Goal: Task Accomplishment & Management: Manage account settings

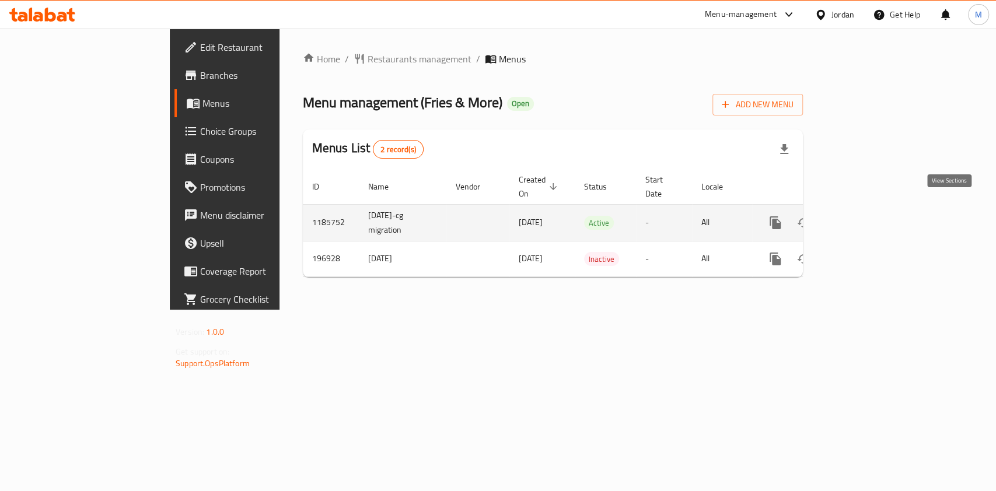
click at [866, 216] on icon "enhanced table" at bounding box center [859, 223] width 14 height 14
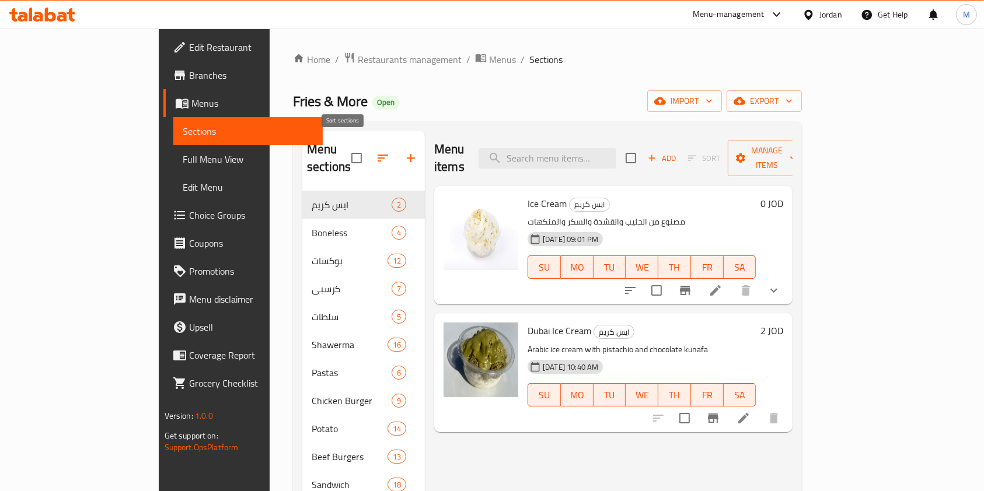
click at [376, 153] on icon "button" at bounding box center [383, 158] width 14 height 14
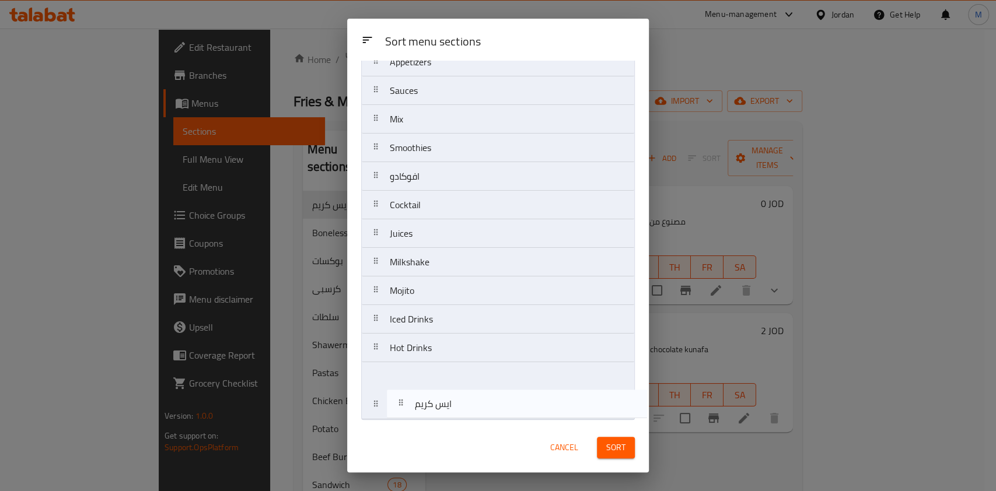
scroll to position [333, 0]
drag, startPoint x: 429, startPoint y: 114, endPoint x: 428, endPoint y: 415, distance: 301.0
click at [427, 414] on nav "ايس كريم Boneless بوكسات كرسبي سلطات Shawerma Pastas Chicken Burger Potato Beef…" at bounding box center [498, 90] width 274 height 659
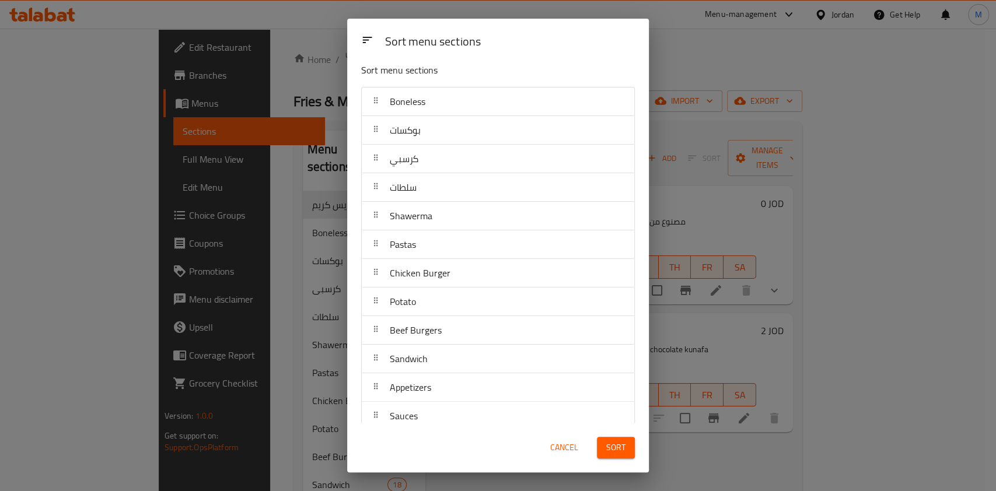
scroll to position [0, 0]
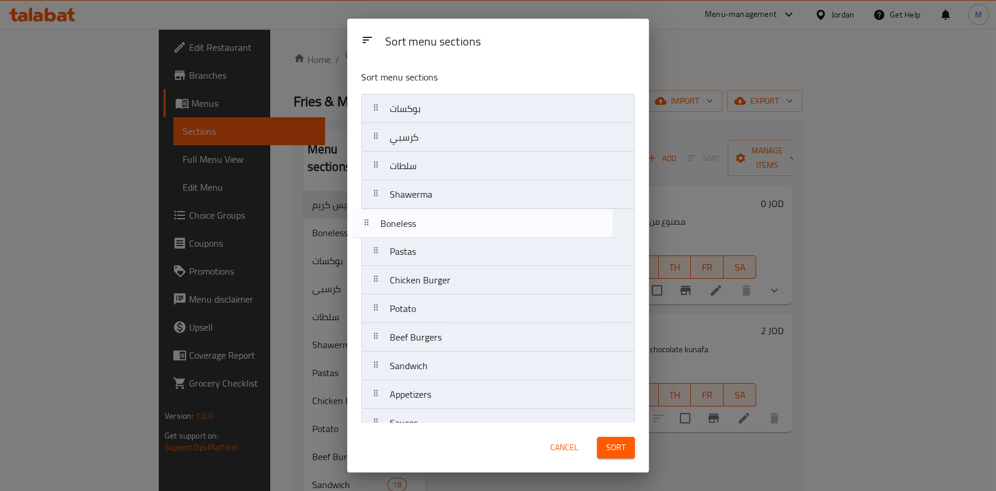
drag, startPoint x: 472, startPoint y: 117, endPoint x: 461, endPoint y: 237, distance: 121.3
click at [461, 237] on nav "Boneless بوكسات كرسبي سلطات Shawerma Pastas Chicken Burger Potato Beef Burgers …" at bounding box center [498, 423] width 274 height 659
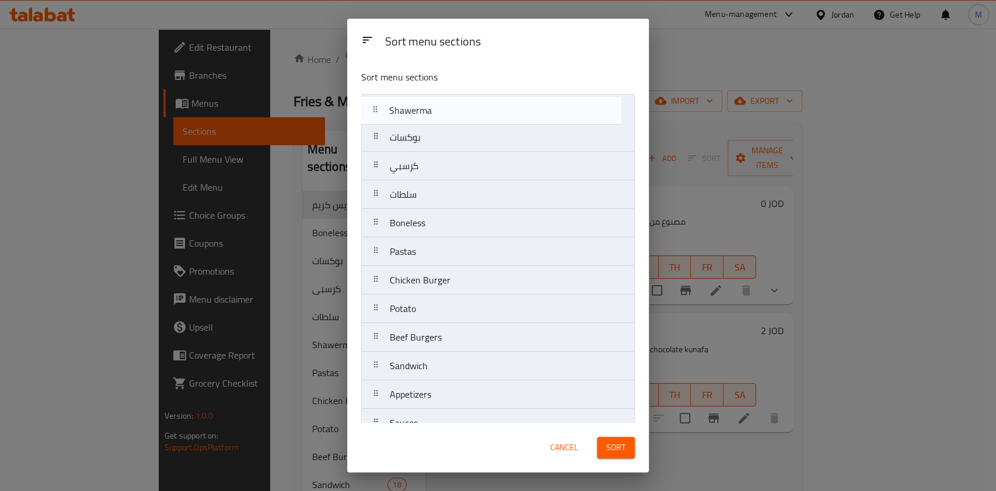
click at [466, 105] on nav "بوكسات كرسبي سلطات Shawerma Boneless Pastas Chicken Burger Potato Beef Burgers …" at bounding box center [498, 423] width 274 height 659
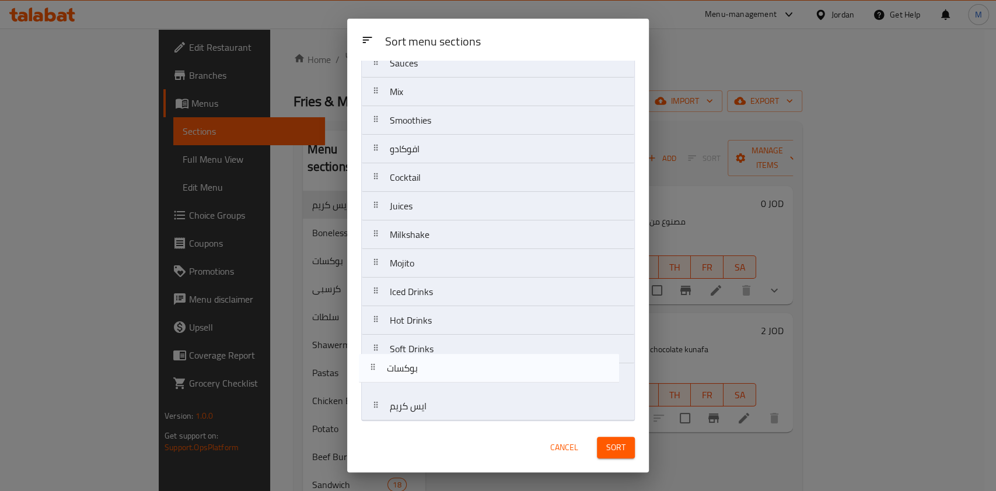
scroll to position [333, 0]
drag, startPoint x: 457, startPoint y: 136, endPoint x: 467, endPoint y: 385, distance: 249.3
click at [467, 385] on nav "Shawerma بوكسات كرسبي سلطات Boneless Pastas Chicken Burger Potato Beef Burgers …" at bounding box center [498, 90] width 274 height 659
drag, startPoint x: 477, startPoint y: 142, endPoint x: 492, endPoint y: 366, distance: 224.0
click at [492, 366] on nav "Shawerma كرسبي سلطات Boneless Pastas Chicken Burger Potato Beef Burgers Sandwic…" at bounding box center [498, 90] width 274 height 659
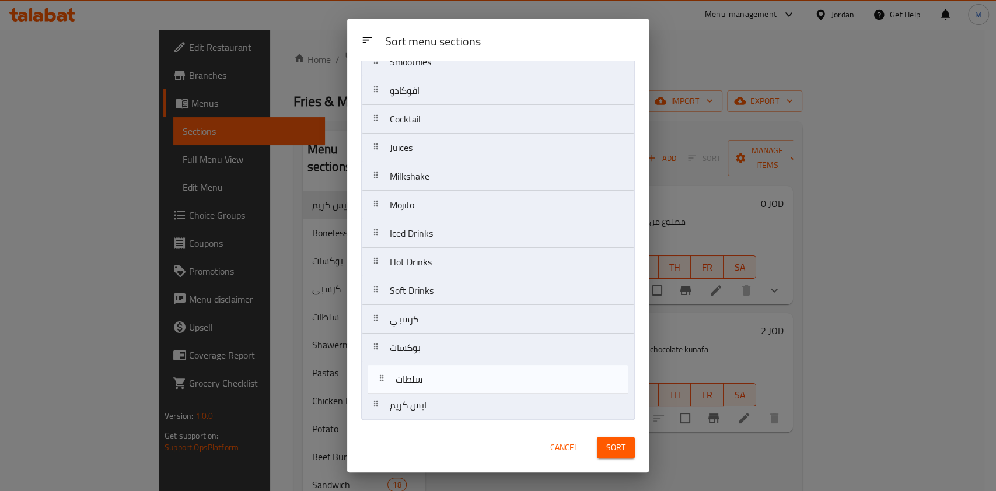
drag, startPoint x: 463, startPoint y: 145, endPoint x: 471, endPoint y: 397, distance: 252.2
click at [471, 397] on nav "Shawerma سلطات Boneless Pastas Chicken Burger Potato Beef Burgers Sandwich Appe…" at bounding box center [498, 90] width 274 height 659
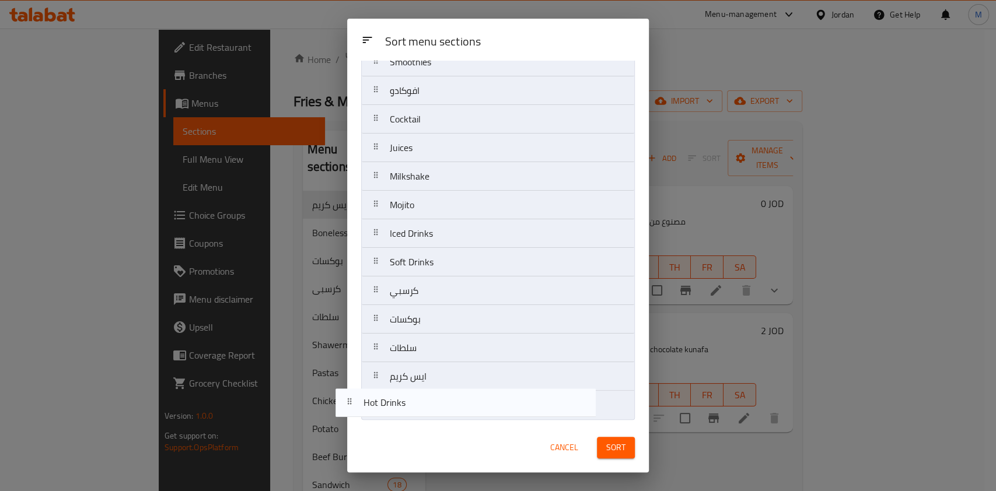
drag, startPoint x: 481, startPoint y: 258, endPoint x: 457, endPoint y: 410, distance: 153.5
click at [456, 410] on nav "Shawerma Boneless Pastas Chicken Burger Potato Beef Burgers Sandwich Appetizers…" at bounding box center [498, 90] width 274 height 659
drag, startPoint x: 504, startPoint y: 268, endPoint x: 488, endPoint y: 426, distance: 159.5
click at [488, 426] on div "Sort menu sections Sort menu sections Shawerma Boneless Pastas Chicken Burger P…" at bounding box center [498, 246] width 302 height 454
drag, startPoint x: 492, startPoint y: 242, endPoint x: 480, endPoint y: 422, distance: 180.1
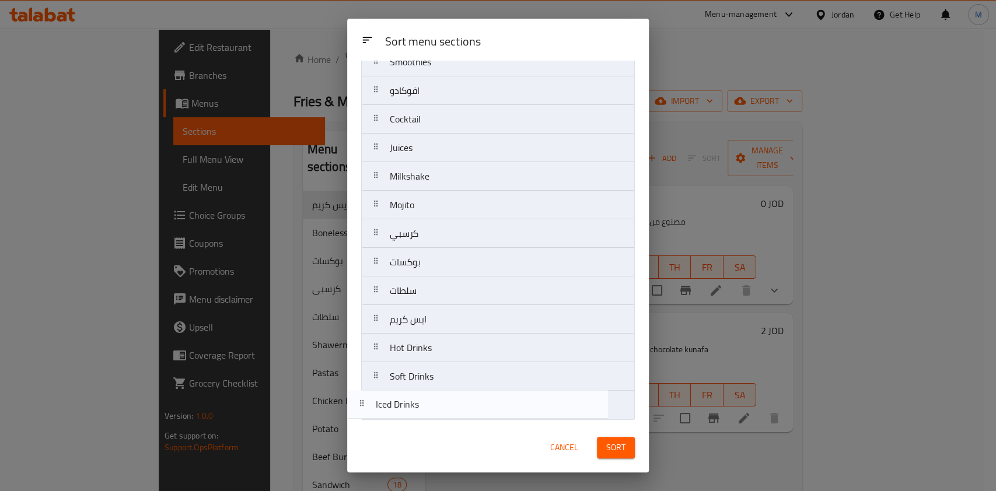
click at [480, 422] on div "Sort menu sections Shawerma Boneless Pastas Chicken Burger Potato Beef Burgers …" at bounding box center [498, 242] width 302 height 362
drag, startPoint x: 485, startPoint y: 195, endPoint x: 476, endPoint y: 408, distance: 213.7
click at [476, 408] on nav "Shawerma Boneless Pastas Chicken Burger Potato Beef Burgers Sandwich Appetizers…" at bounding box center [498, 90] width 274 height 659
drag, startPoint x: 487, startPoint y: 182, endPoint x: 459, endPoint y: 422, distance: 242.1
click at [459, 422] on div "Sort menu sections Sort menu sections Shawerma Boneless Pastas Chicken Burger P…" at bounding box center [498, 246] width 302 height 454
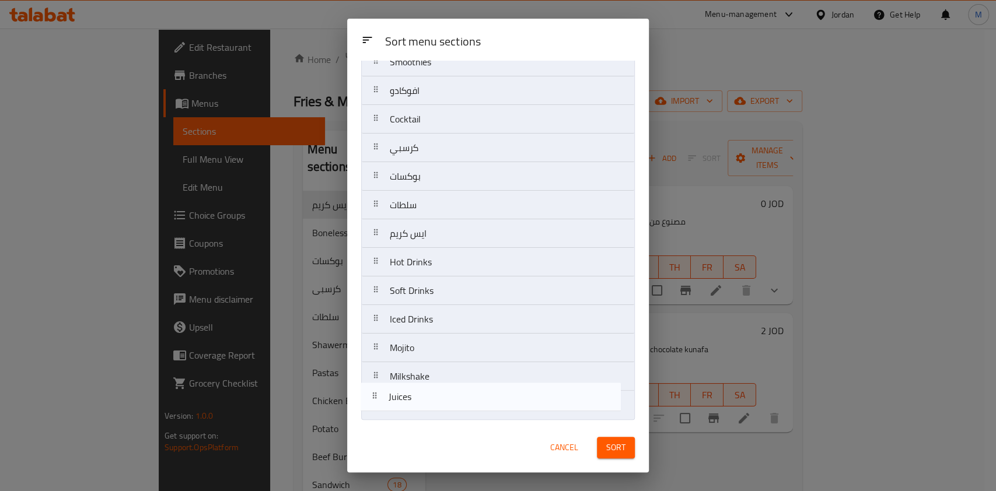
drag, startPoint x: 492, startPoint y: 149, endPoint x: 494, endPoint y: 418, distance: 269.0
click at [494, 418] on nav "Shawerma Boneless Pastas Chicken Burger Potato Beef Burgers Sandwich Appetizers…" at bounding box center [498, 90] width 274 height 659
drag, startPoint x: 503, startPoint y: 121, endPoint x: 476, endPoint y: 432, distance: 312.1
click at [476, 432] on div "Sort menu sections Sort menu sections Shawerma Boneless Pastas Chicken Burger P…" at bounding box center [498, 246] width 302 height 454
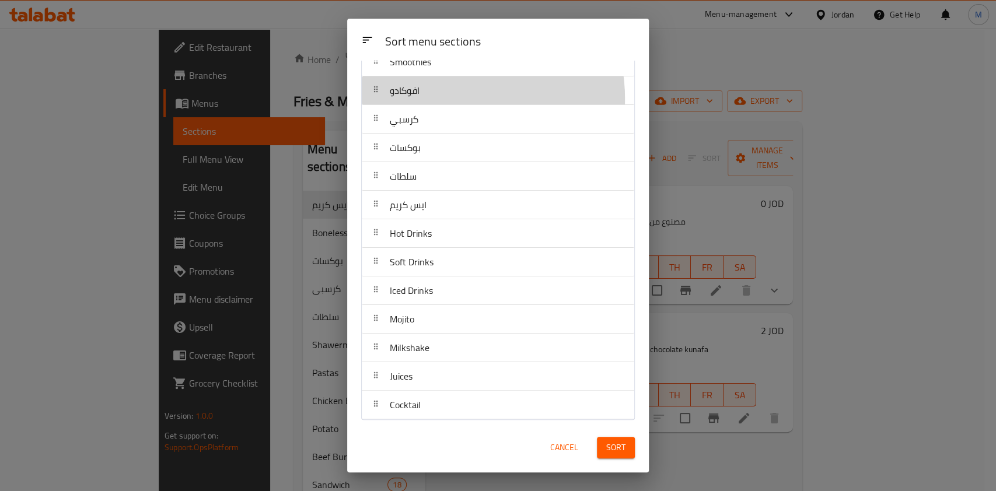
drag, startPoint x: 456, startPoint y: 97, endPoint x: 478, endPoint y: 175, distance: 80.5
drag, startPoint x: 478, startPoint y: 175, endPoint x: 457, endPoint y: 86, distance: 91.0
click at [457, 86] on div "افوكادو" at bounding box center [497, 90] width 263 height 28
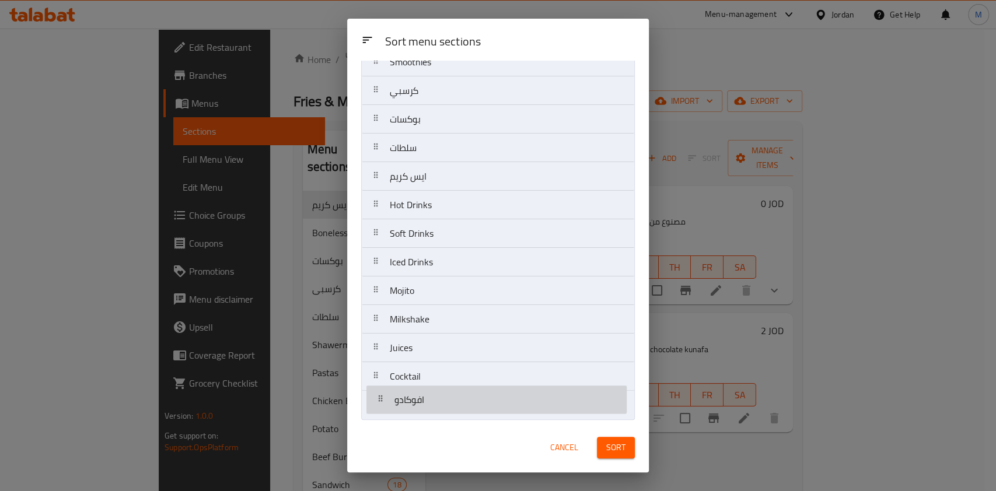
drag, startPoint x: 457, startPoint y: 86, endPoint x: 462, endPoint y: 408, distance: 321.5
click at [462, 408] on nav "Shawerma Boneless Pastas Chicken Burger Potato Beef Burgers Sandwich Appetizers…" at bounding box center [498, 90] width 274 height 659
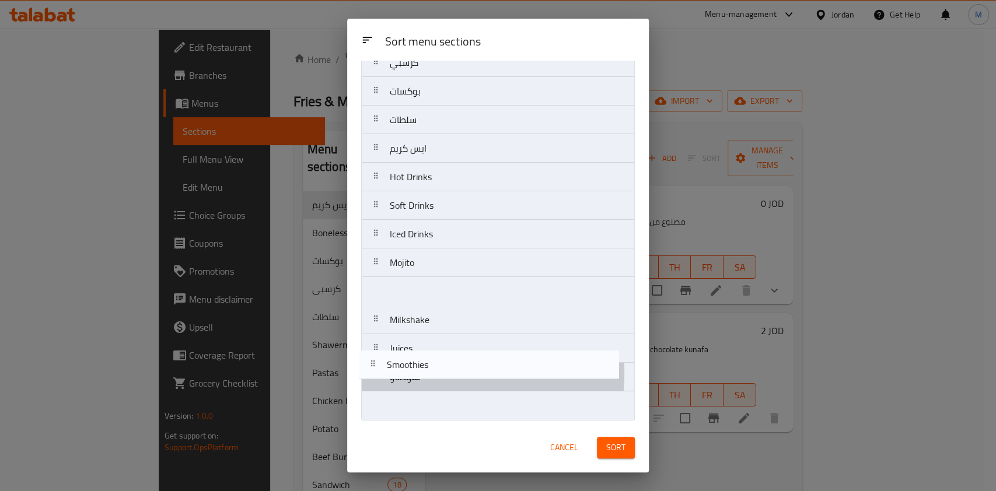
scroll to position [332, 0]
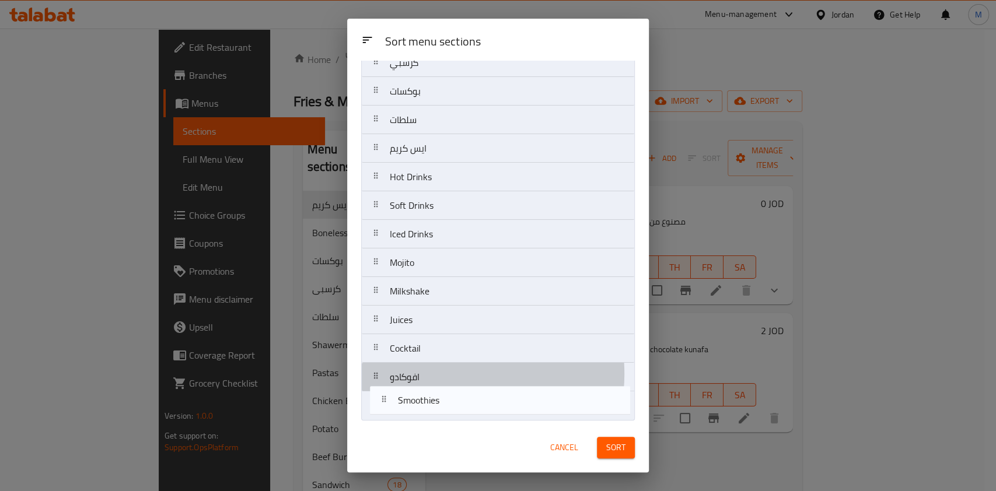
drag, startPoint x: 470, startPoint y: 214, endPoint x: 478, endPoint y: 403, distance: 189.8
click at [478, 403] on nav "Shawerma Boneless Pastas Chicken Burger Potato Beef Burgers Sandwich Appetizers…" at bounding box center [498, 91] width 274 height 659
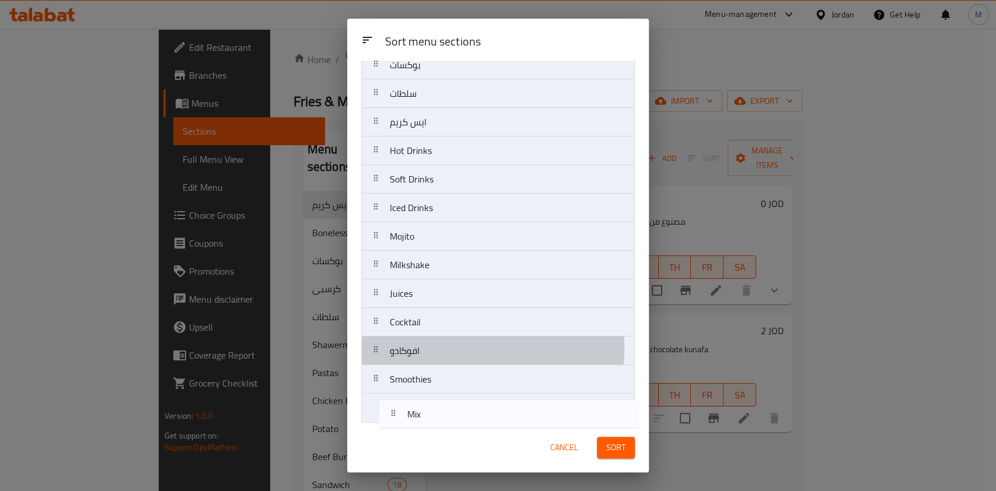
scroll to position [333, 0]
drag, startPoint x: 449, startPoint y: 344, endPoint x: 471, endPoint y: 405, distance: 64.4
click at [471, 405] on nav "Shawerma Boneless Pastas Chicken Burger Potato Beef Burgers Sandwich Appetizers…" at bounding box center [498, 90] width 274 height 659
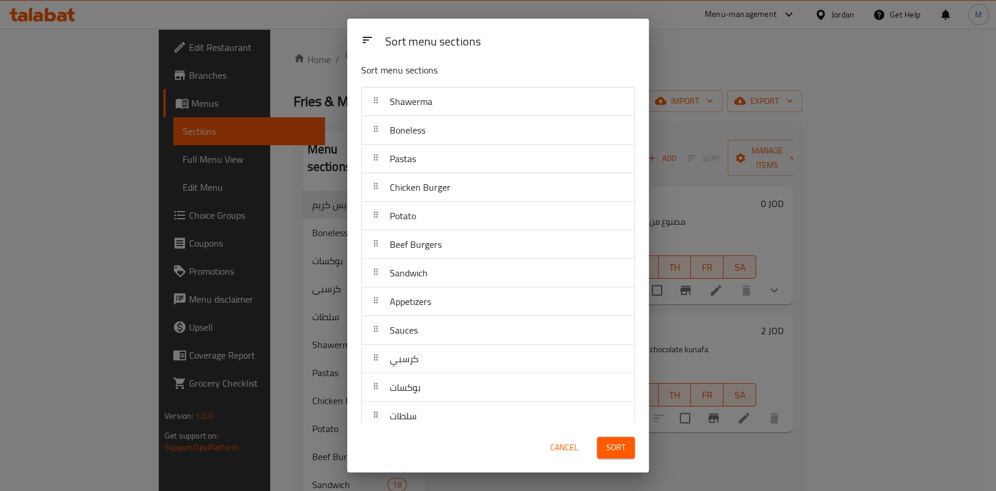
scroll to position [0, 0]
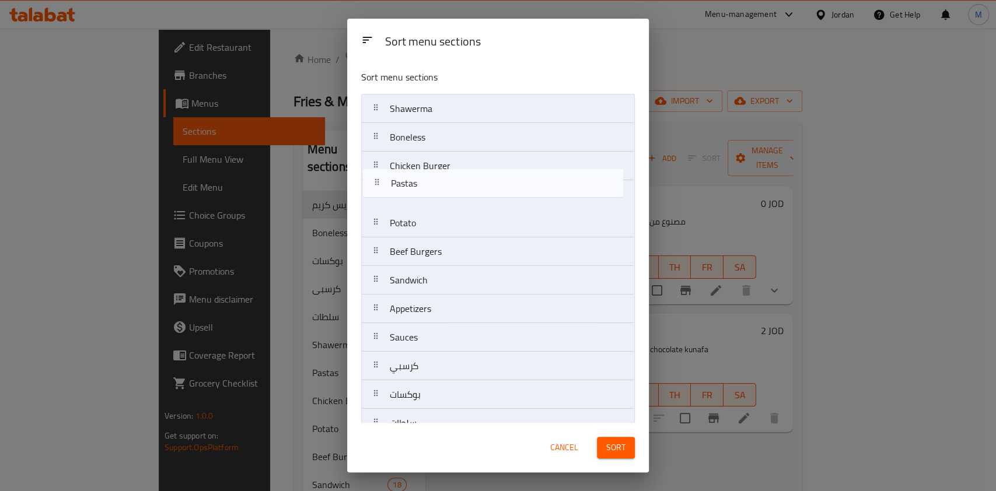
drag, startPoint x: 477, startPoint y: 172, endPoint x: 478, endPoint y: 198, distance: 26.9
click at [478, 198] on nav "Shawerma Boneless Pastas Chicken Burger Potato Beef Burgers Sandwich Appetizers…" at bounding box center [498, 423] width 274 height 659
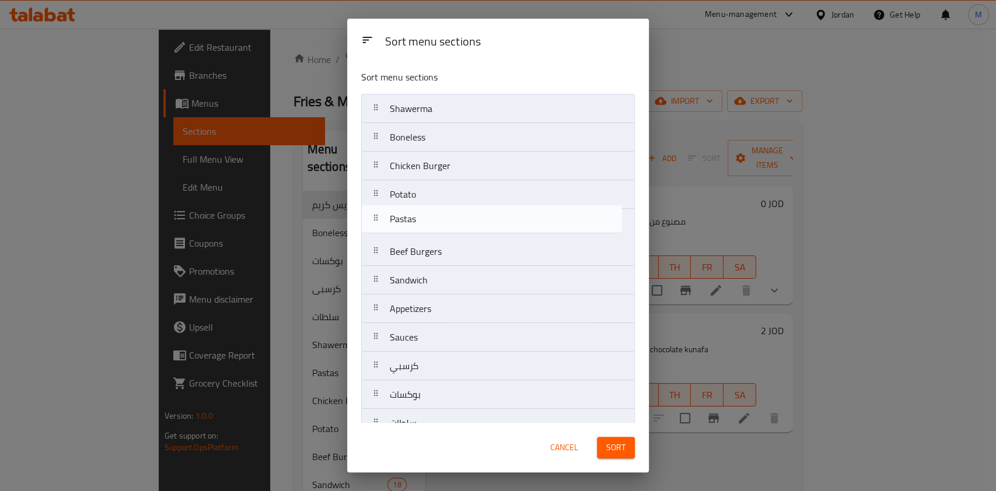
drag, startPoint x: 474, startPoint y: 198, endPoint x: 474, endPoint y: 228, distance: 29.2
click at [474, 228] on nav "Shawerma Boneless Chicken Burger Pastas Potato Beef Burgers Sandwich Appetizers…" at bounding box center [498, 423] width 274 height 659
drag, startPoint x: 475, startPoint y: 236, endPoint x: 477, endPoint y: 254, distance: 17.6
click at [477, 254] on nav "Shawerma Boneless Chicken Burger Potato Pastas Beef Burgers Sandwich Appetizers…" at bounding box center [498, 423] width 274 height 659
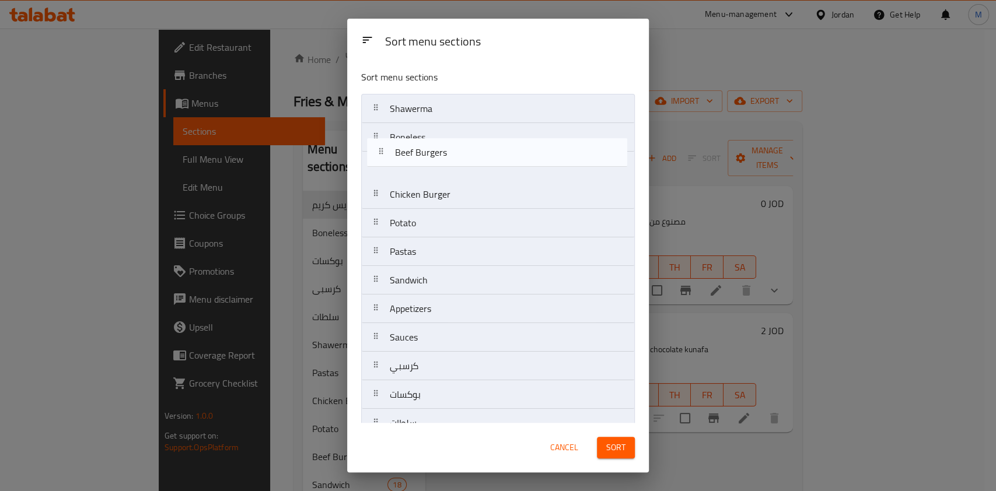
drag, startPoint x: 476, startPoint y: 232, endPoint x: 482, endPoint y: 153, distance: 79.0
click at [482, 153] on nav "Shawerma Boneless Chicken Burger Potato Beef Burgers Pastas Sandwich Appetizers…" at bounding box center [498, 423] width 274 height 659
drag, startPoint x: 485, startPoint y: 283, endPoint x: 485, endPoint y: 131, distance: 152.3
click at [485, 131] on nav "Shawerma Beef Burgers Boneless Chicken Burger Potato Pastas Sandwich Appetizers…" at bounding box center [498, 423] width 274 height 659
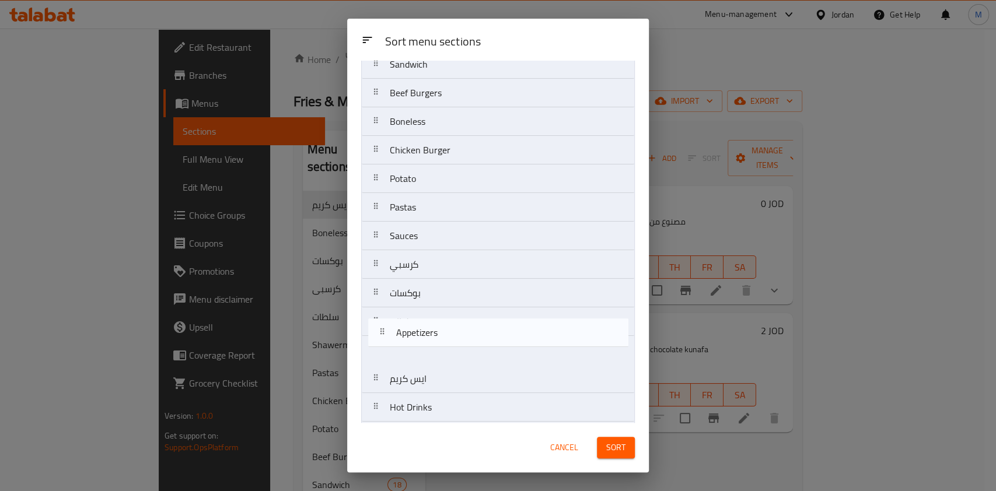
scroll to position [76, 0]
drag, startPoint x: 471, startPoint y: 308, endPoint x: 480, endPoint y: 312, distance: 10.0
click at [480, 312] on nav "Shawerma Sandwich Beef Burgers Boneless Chicken Burger Potato Pastas Appetizers…" at bounding box center [498, 347] width 274 height 659
drag, startPoint x: 501, startPoint y: 344, endPoint x: 499, endPoint y: 316, distance: 28.1
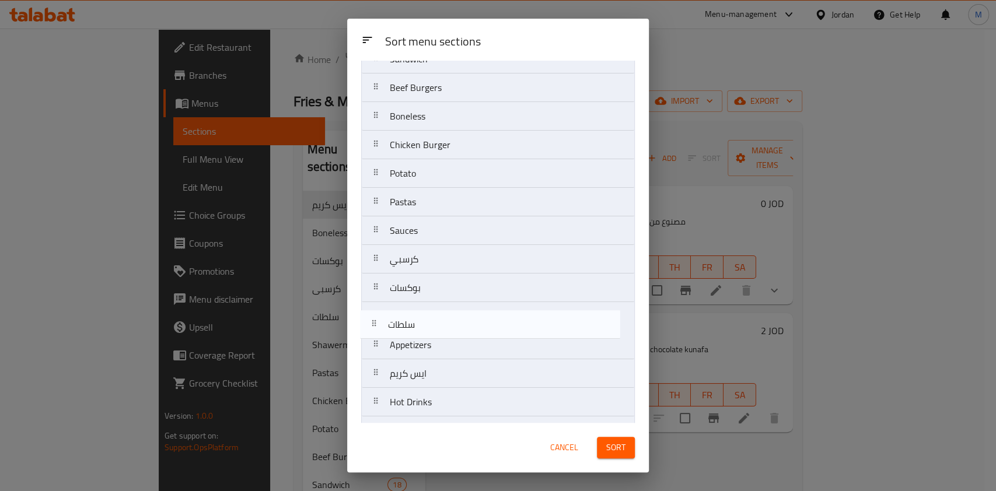
click at [499, 317] on nav "Shawerma Sandwich Beef Burgers Boneless Chicken Burger Potato Pastas Sauces كرس…" at bounding box center [498, 345] width 274 height 659
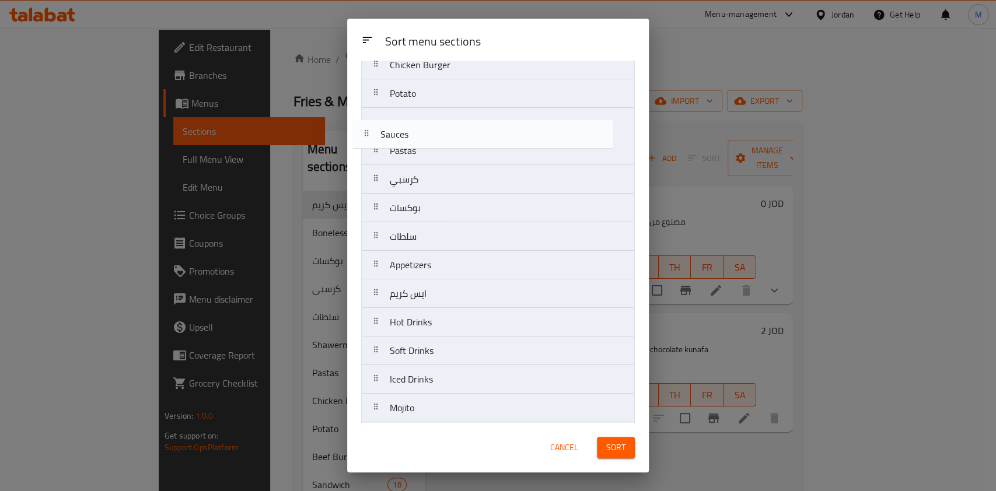
scroll to position [147, 0]
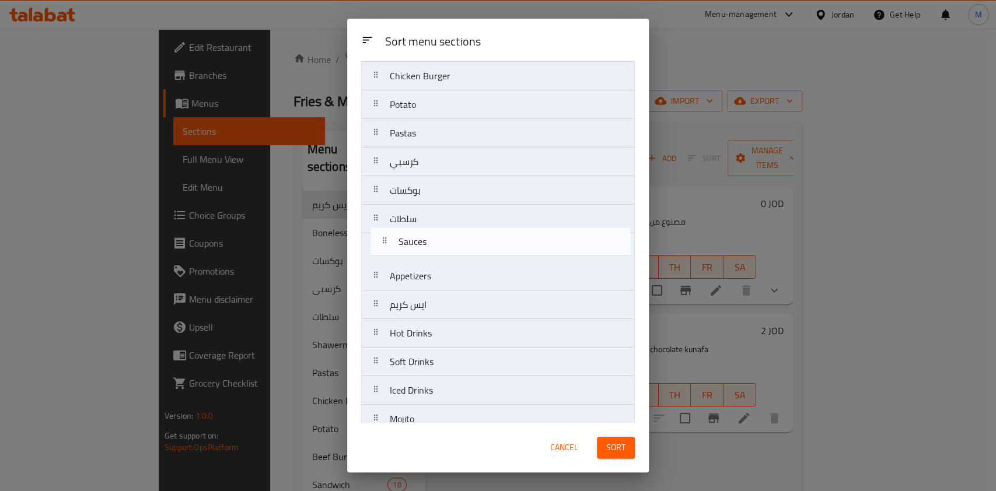
drag, startPoint x: 506, startPoint y: 306, endPoint x: 513, endPoint y: 243, distance: 63.4
click at [513, 243] on nav "Shawerma Sandwich Beef Burgers Boneless Chicken Burger Potato Pastas Sauces كرس…" at bounding box center [498, 276] width 274 height 659
click at [502, 229] on nav "Shawerma Sandwich Beef Burgers Boneless Chicken Burger Potato Pastas كرسبي بوكس…" at bounding box center [498, 276] width 274 height 659
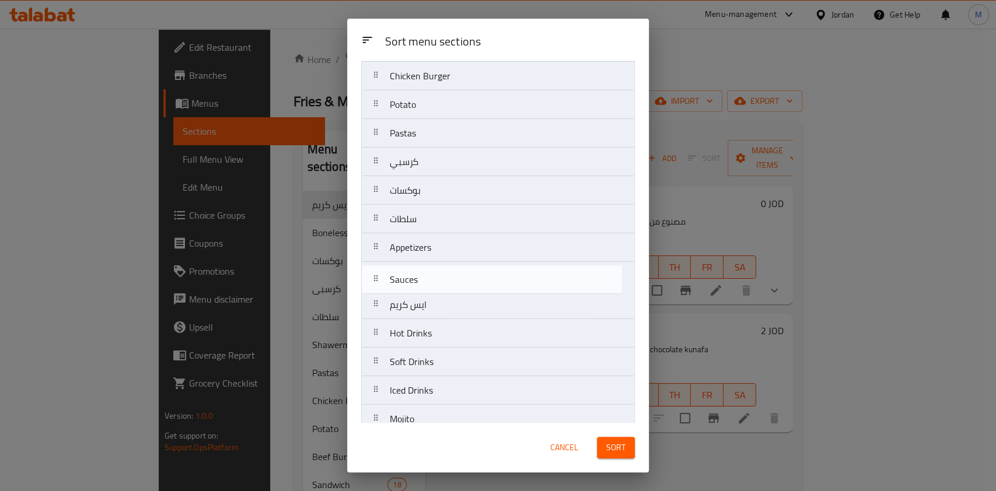
drag, startPoint x: 486, startPoint y: 235, endPoint x: 485, endPoint y: 278, distance: 43.2
click at [485, 278] on nav "Shawerma Sandwich Beef Burgers Boneless Chicken Burger Potato Pastas كرسبي بوكس…" at bounding box center [498, 276] width 274 height 659
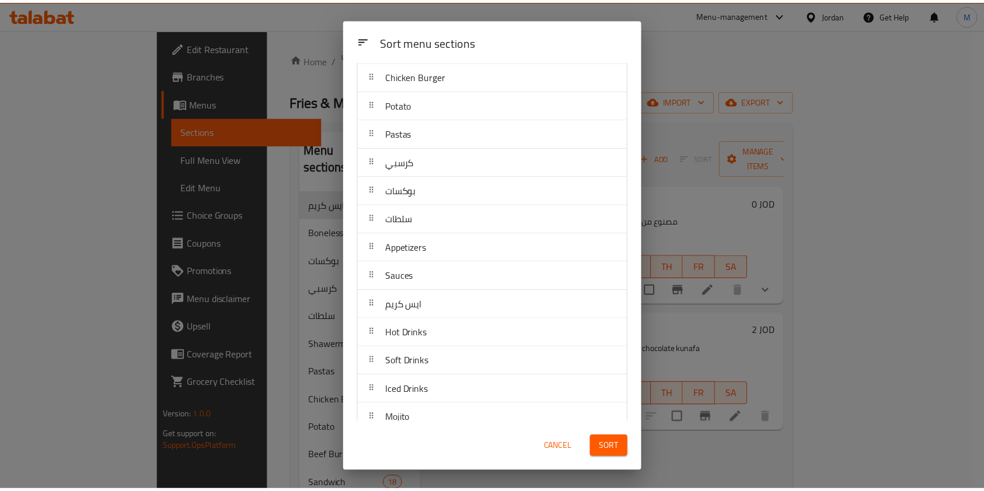
scroll to position [0, 0]
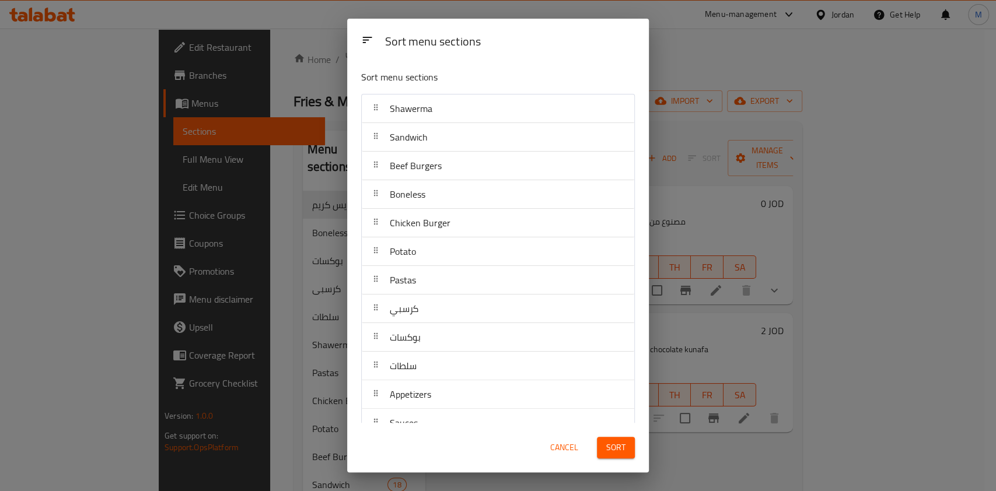
click at [611, 446] on span "Sort" at bounding box center [615, 447] width 19 height 15
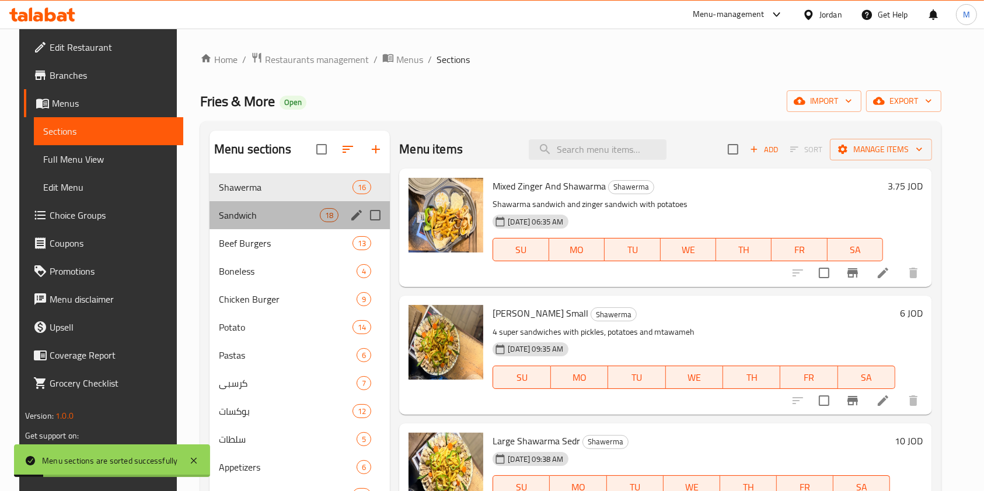
click at [326, 201] on div "Sandwich 18" at bounding box center [299, 215] width 181 height 28
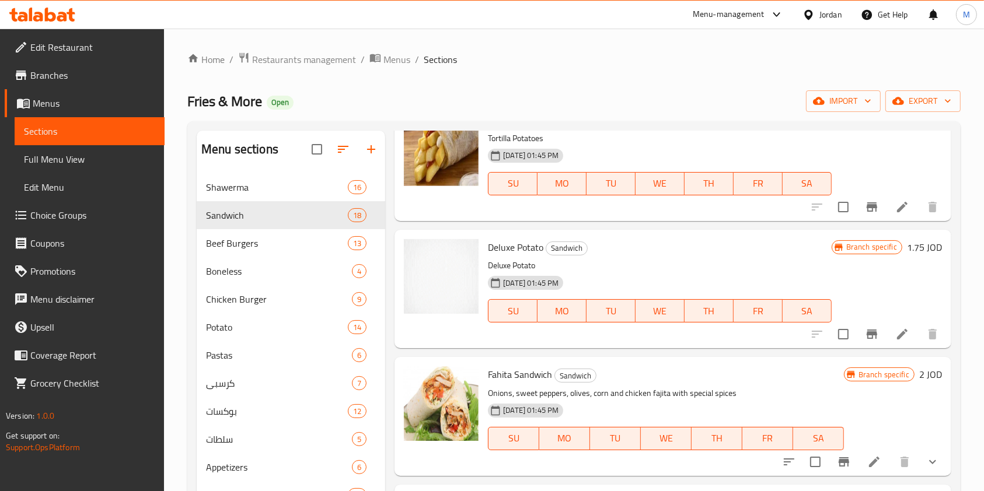
scroll to position [700, 0]
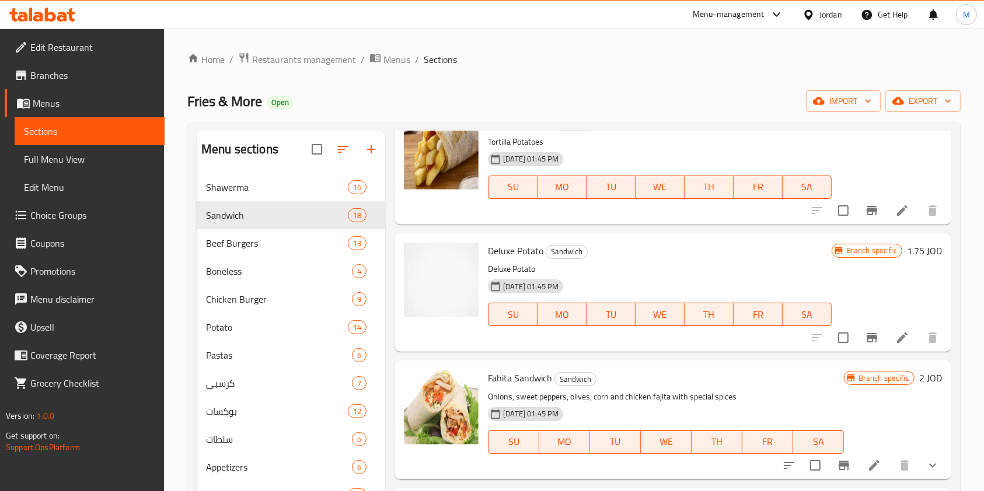
click at [295, 159] on div "Menu sections" at bounding box center [291, 150] width 188 height 38
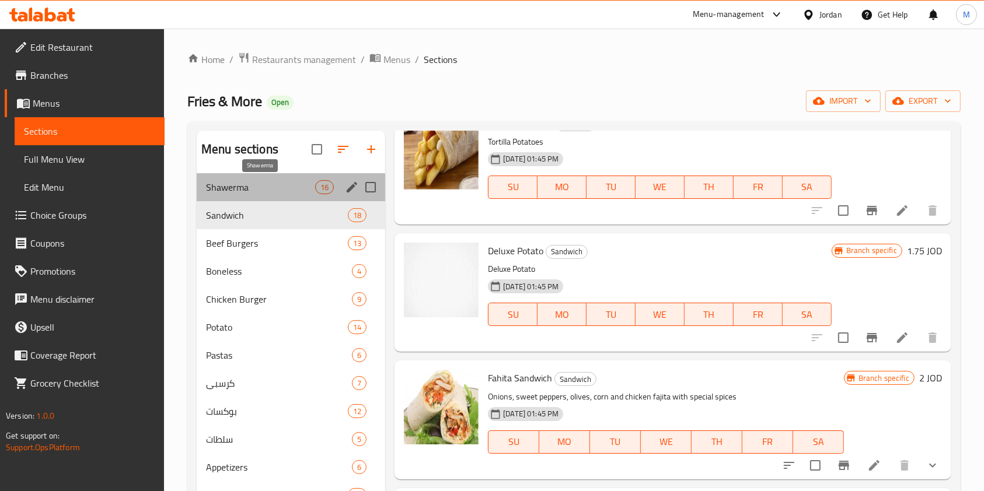
click at [294, 180] on span "Shawerma" at bounding box center [260, 187] width 109 height 14
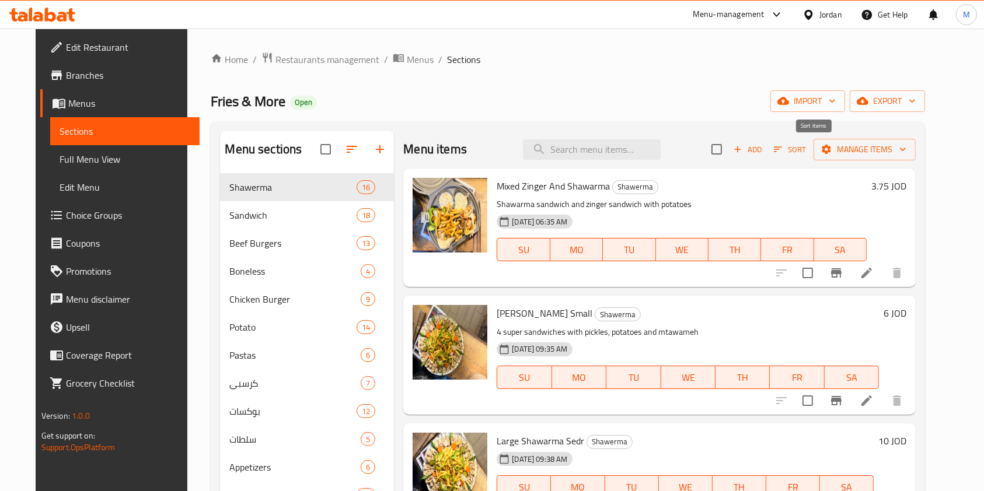
click at [806, 149] on span "Sort" at bounding box center [790, 149] width 32 height 13
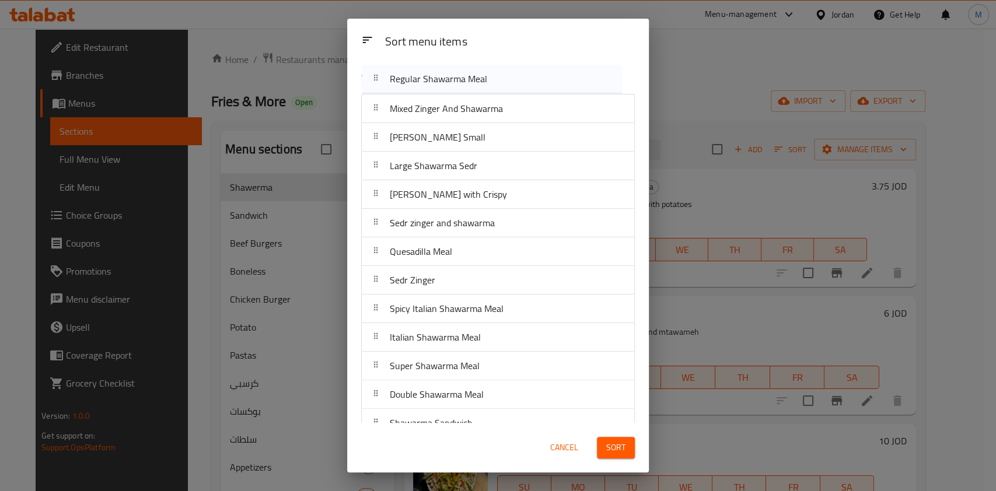
drag, startPoint x: 503, startPoint y: 242, endPoint x: 509, endPoint y: 96, distance: 146.0
click at [506, 83] on div "Sort menu items Mixed Zinger And Shawarma Sedr Shawerma Small Large Shawarma Se…" at bounding box center [498, 242] width 302 height 362
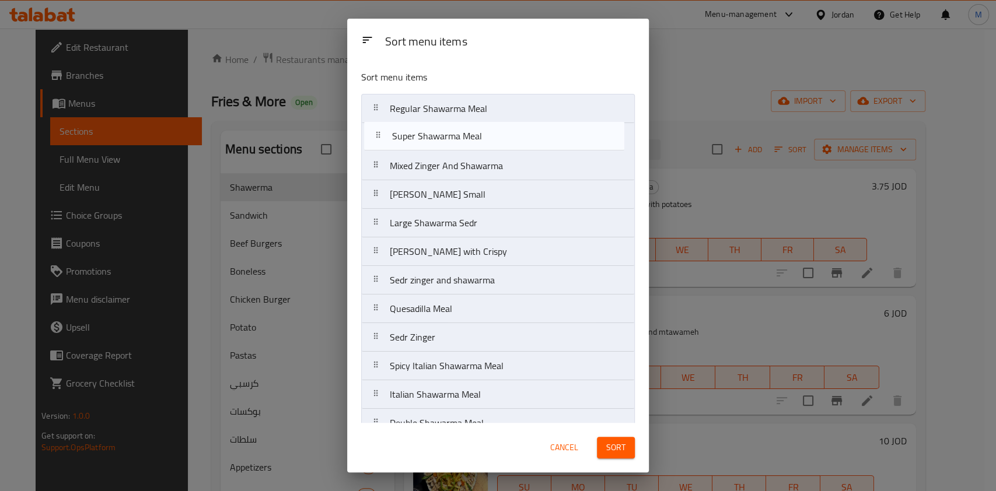
drag, startPoint x: 521, startPoint y: 263, endPoint x: 525, endPoint y: 135, distance: 127.8
click at [525, 135] on nav "Regular Shawarma Meal Mixed Zinger And Shawarma Sedr Shawerma Small Large Shawa…" at bounding box center [498, 323] width 274 height 459
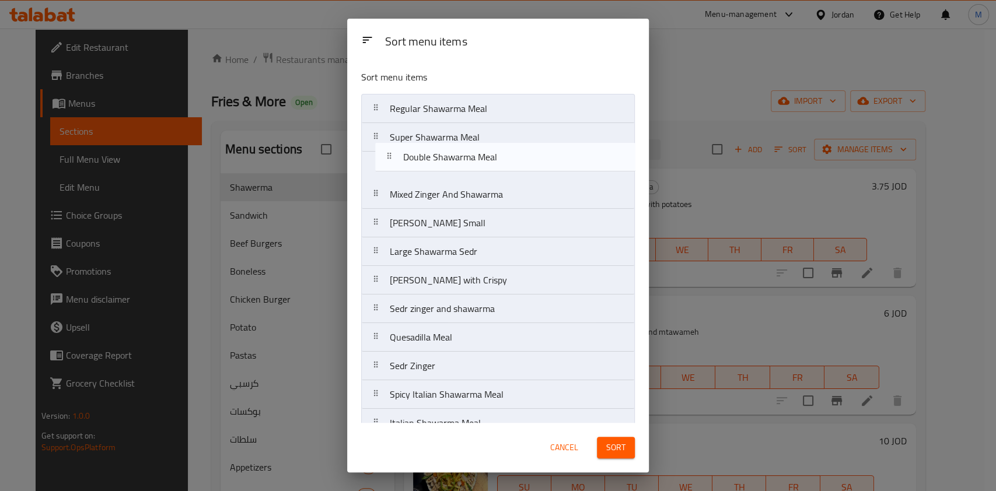
drag, startPoint x: 526, startPoint y: 296, endPoint x: 543, endPoint y: 151, distance: 146.3
click at [543, 151] on nav "Regular Shawarma Meal Super Shawarma Meal Mixed Zinger And Shawarma Sedr Shawer…" at bounding box center [498, 323] width 274 height 459
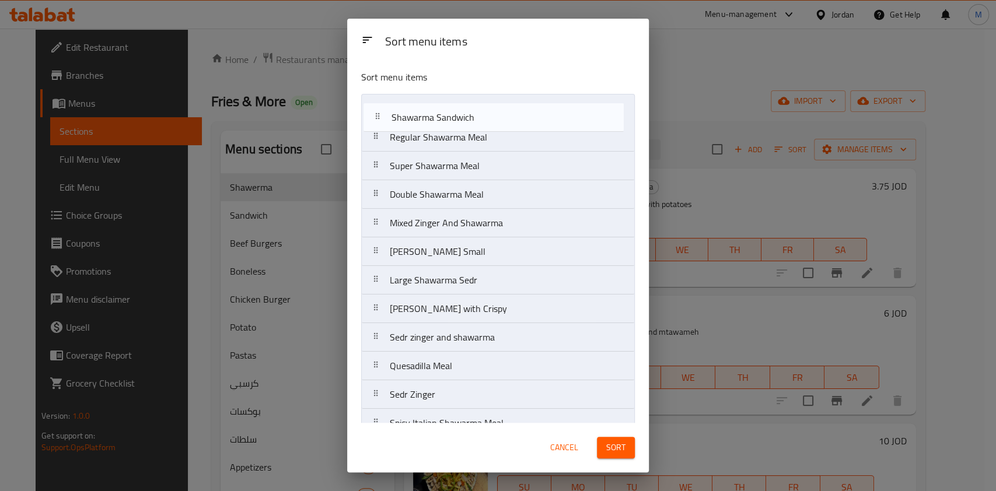
drag, startPoint x: 539, startPoint y: 322, endPoint x: 541, endPoint y: 110, distance: 212.4
click at [541, 110] on nav "Regular Shawarma Meal Super Shawarma Meal Double Shawarma Meal Mixed Zinger And…" at bounding box center [498, 323] width 274 height 459
drag, startPoint x: 506, startPoint y: 342, endPoint x: 503, endPoint y: 91, distance: 250.9
click at [503, 91] on div "Sort menu items Shawarma Sandwich Regular Shawarma Meal Super Shawarma Meal Dou…" at bounding box center [498, 242] width 302 height 362
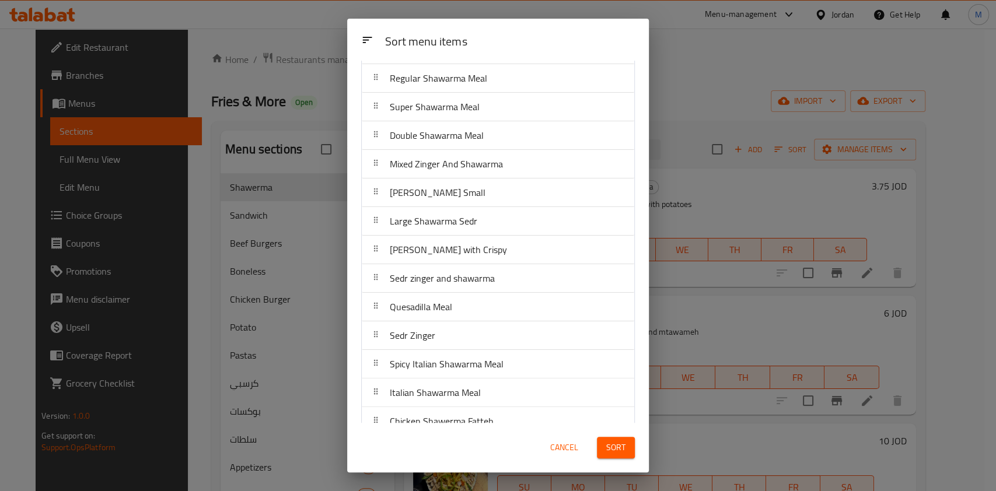
scroll to position [133, 0]
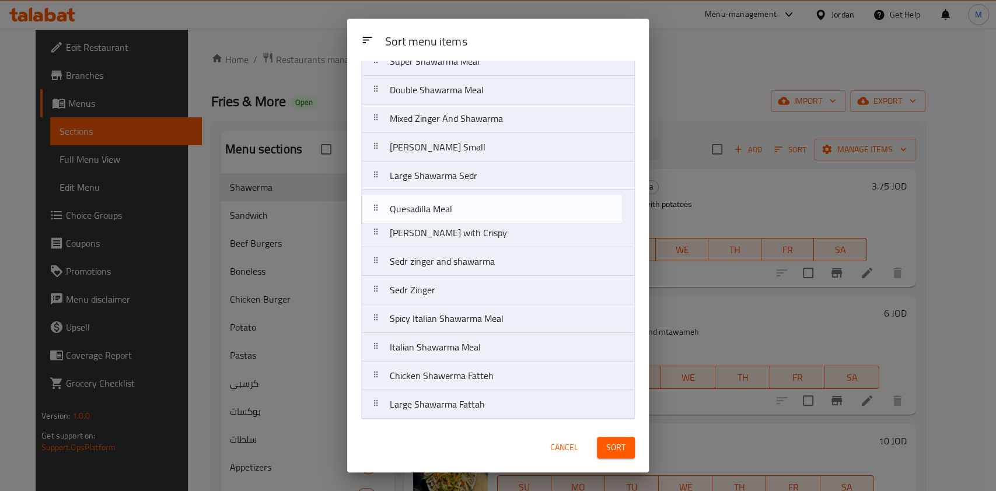
drag, startPoint x: 553, startPoint y: 273, endPoint x: 551, endPoint y: 218, distance: 54.9
click at [551, 218] on nav "Shawarma Fatteh Shawarma Sandwich Regular Shawarma Meal Super Shawarma Meal Dou…" at bounding box center [498, 190] width 274 height 459
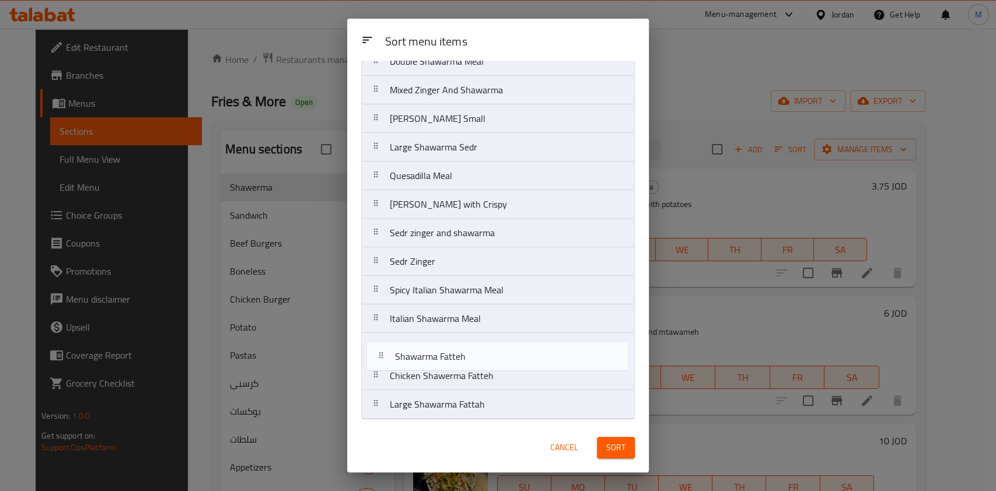
drag, startPoint x: 499, startPoint y: 117, endPoint x: 504, endPoint y: 368, distance: 251.5
click at [504, 368] on nav "Shawarma Fatteh Shawarma Sandwich Regular Shawarma Meal Super Shawarma Meal Dou…" at bounding box center [498, 190] width 274 height 459
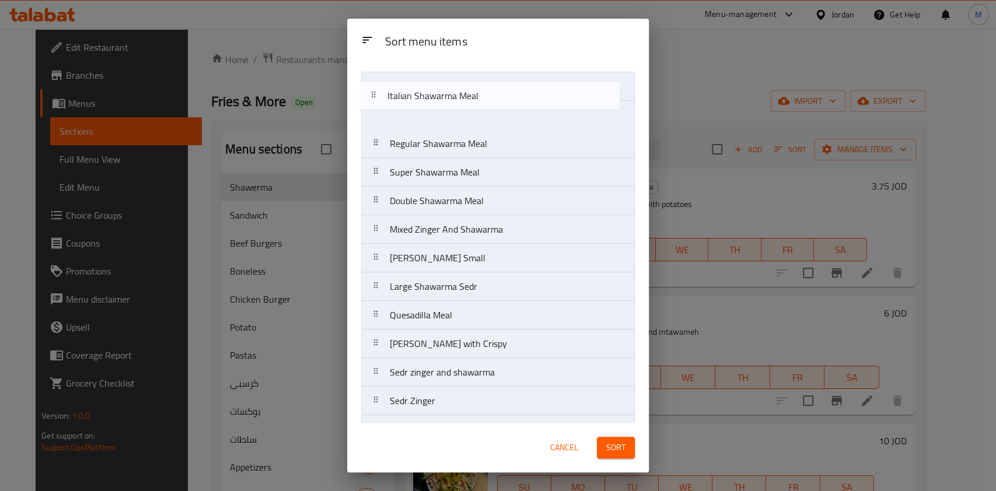
scroll to position [0, 0]
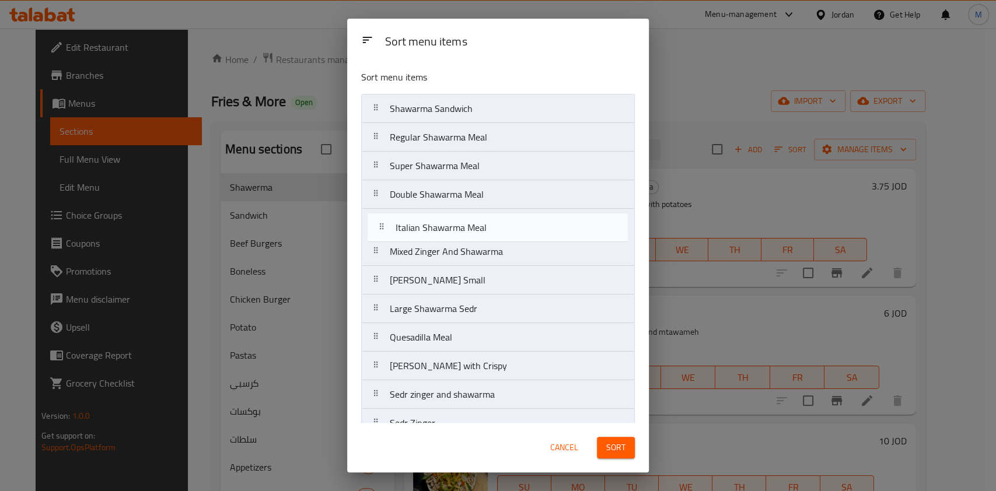
drag, startPoint x: 516, startPoint y: 321, endPoint x: 522, endPoint y: 228, distance: 93.5
click at [522, 228] on nav "Shawarma Sandwich Regular Shawarma Meal Super Shawarma Meal Double Shawarma Mea…" at bounding box center [498, 323] width 274 height 459
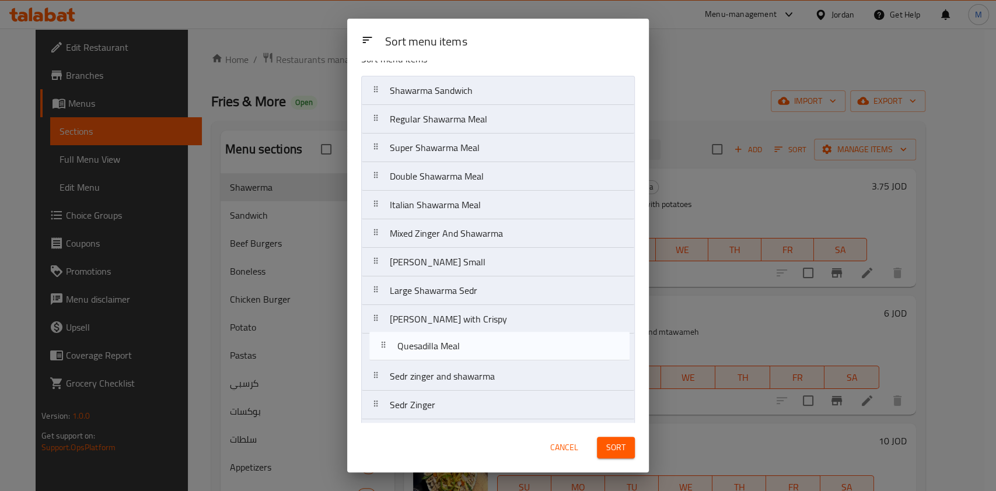
scroll to position [19, 0]
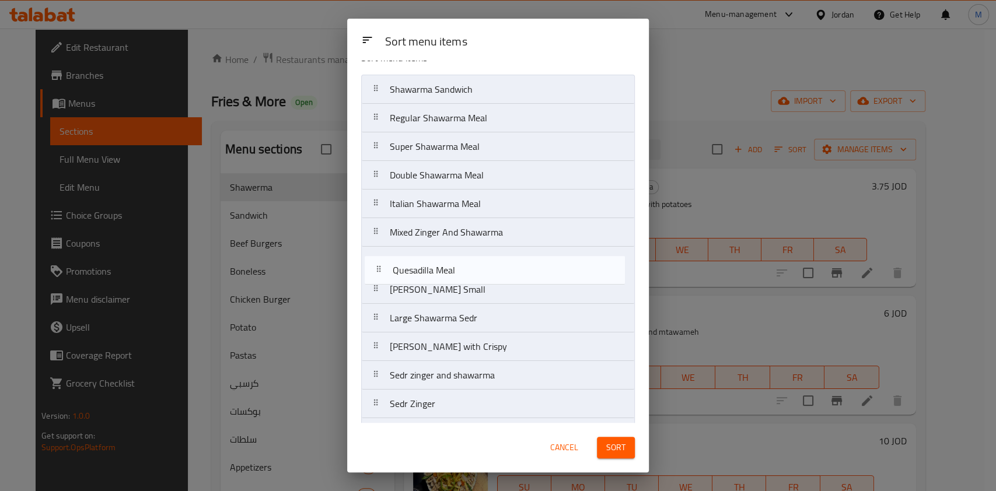
drag, startPoint x: 531, startPoint y: 338, endPoint x: 536, endPoint y: 277, distance: 62.0
click at [536, 277] on nav "Shawarma Sandwich Regular Shawarma Meal Super Shawarma Meal Double Shawarma Mea…" at bounding box center [498, 304] width 274 height 459
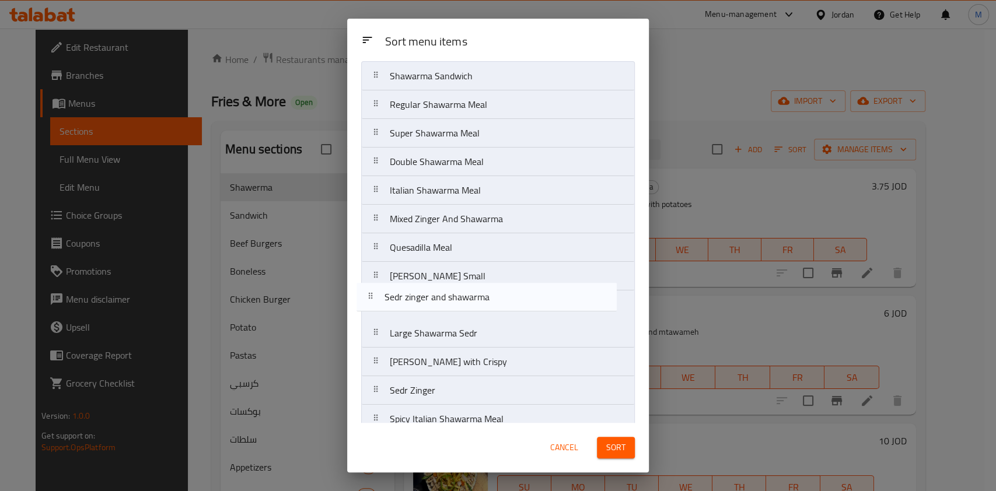
scroll to position [34, 0]
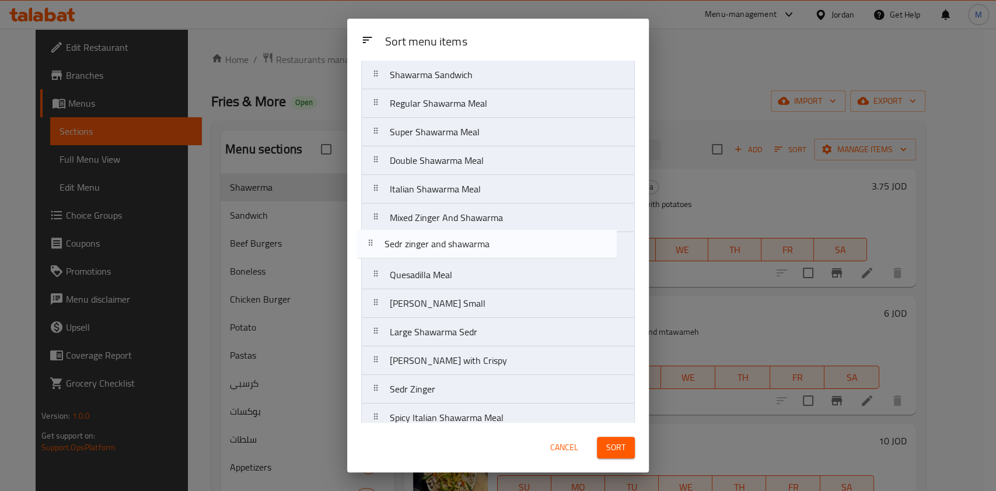
drag, startPoint x: 542, startPoint y: 378, endPoint x: 537, endPoint y: 244, distance: 134.3
click at [537, 244] on nav "Shawarma Sandwich Regular Shawarma Meal Super Shawarma Meal Double Shawarma Mea…" at bounding box center [498, 289] width 274 height 459
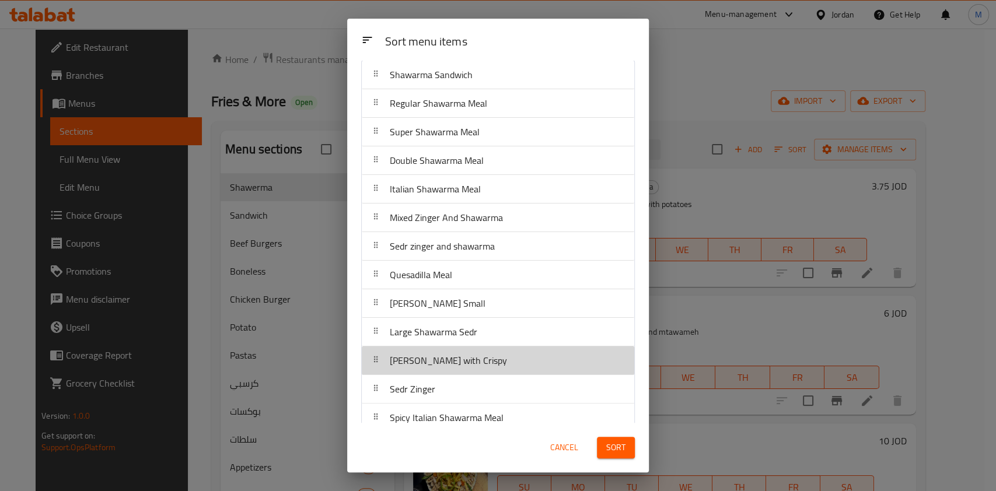
scroll to position [37, 0]
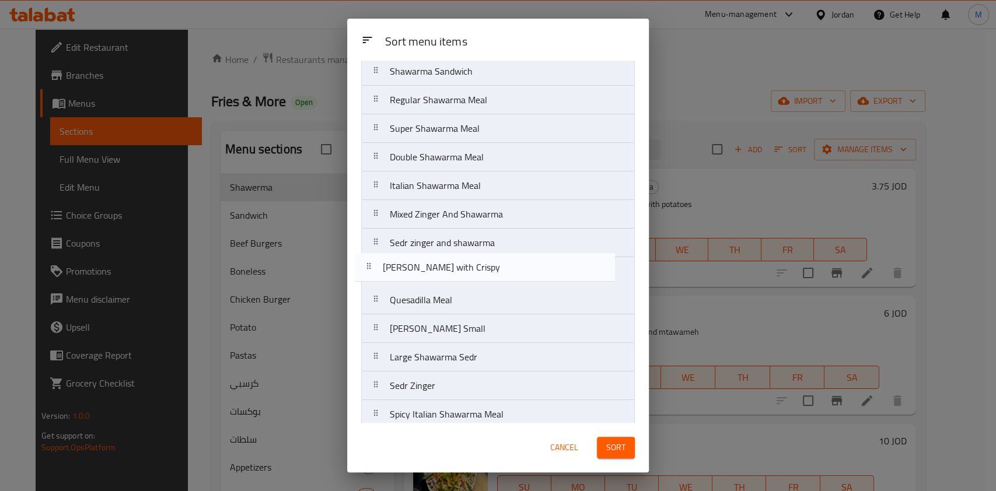
drag, startPoint x: 539, startPoint y: 362, endPoint x: 532, endPoint y: 265, distance: 96.5
click at [532, 265] on nav "Shawarma Sandwich Regular Shawarma Meal Super Shawarma Meal Double Shawarma Mea…" at bounding box center [498, 286] width 274 height 459
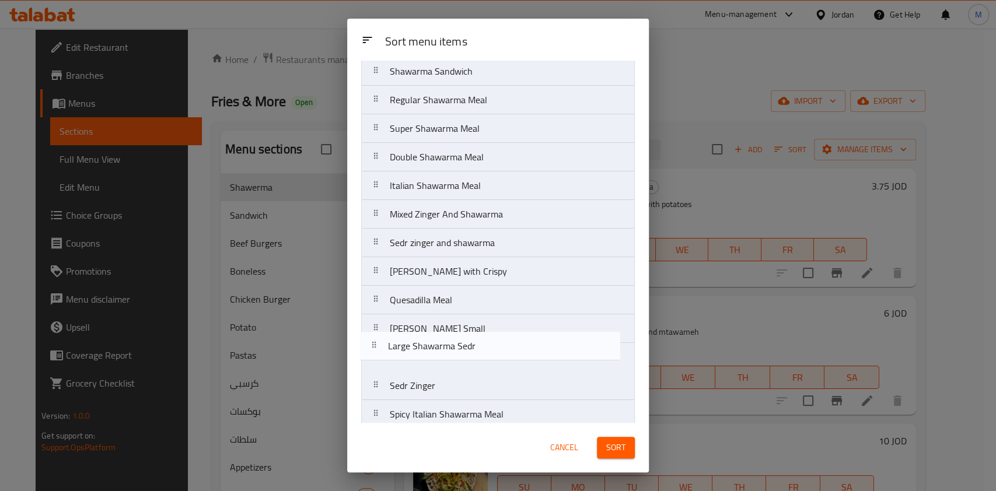
scroll to position [40, 0]
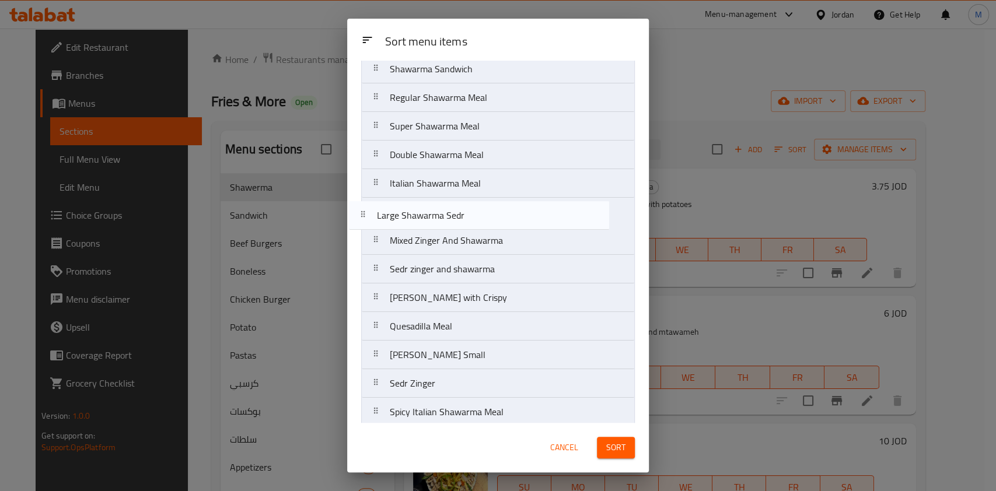
drag, startPoint x: 540, startPoint y: 359, endPoint x: 527, endPoint y: 208, distance: 151.6
click at [527, 208] on nav "Shawarma Sandwich Regular Shawarma Meal Super Shawarma Meal Double Shawarma Mea…" at bounding box center [498, 283] width 274 height 459
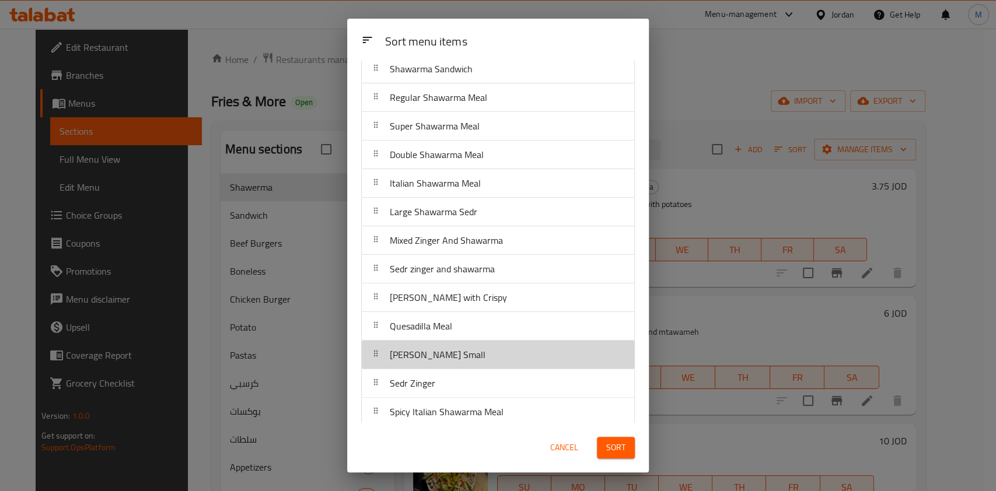
scroll to position [41, 0]
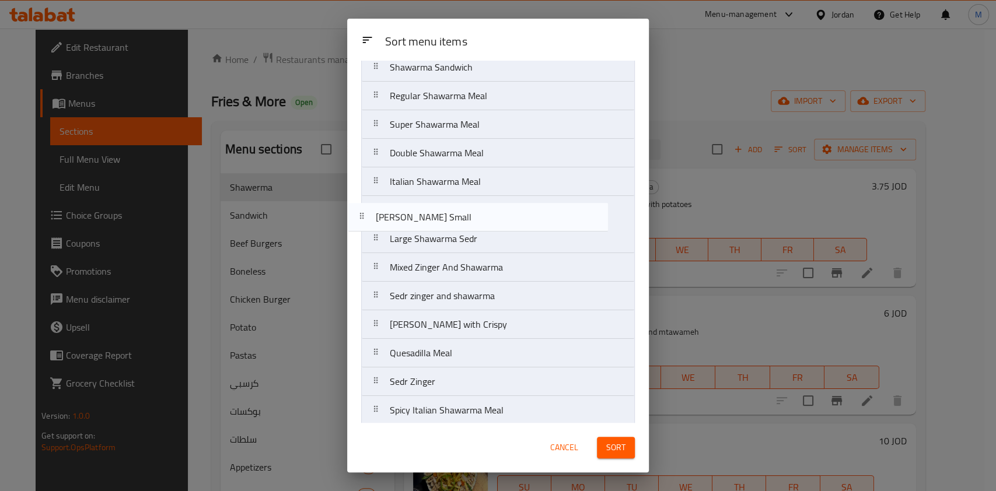
drag, startPoint x: 532, startPoint y: 362, endPoint x: 518, endPoint y: 216, distance: 146.5
click at [518, 216] on nav "Shawarma Sandwich Regular Shawarma Meal Super Shawarma Meal Double Shawarma Mea…" at bounding box center [498, 282] width 274 height 459
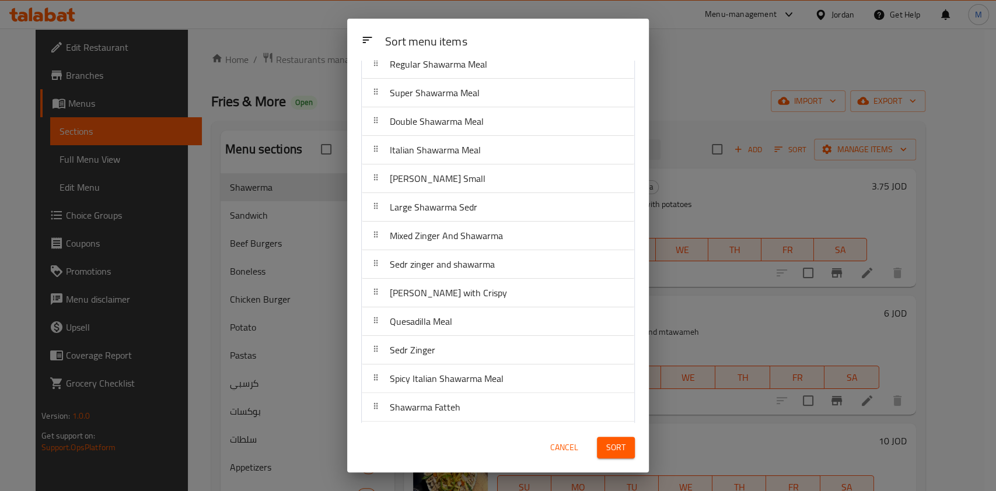
scroll to position [119, 0]
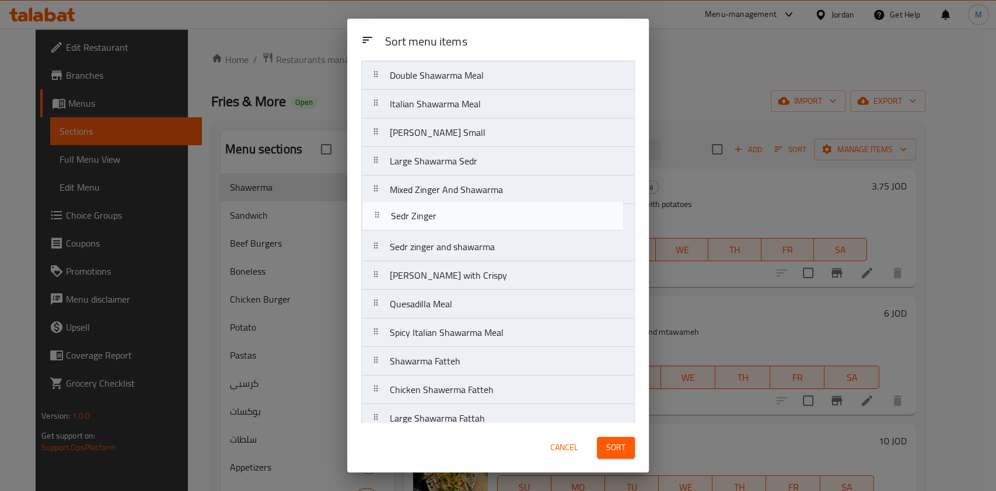
drag, startPoint x: 494, startPoint y: 312, endPoint x: 495, endPoint y: 221, distance: 90.4
click at [495, 221] on nav "Shawarma Sandwich Regular Shawarma Meal Super Shawarma Meal Double Shawarma Mea…" at bounding box center [498, 204] width 274 height 459
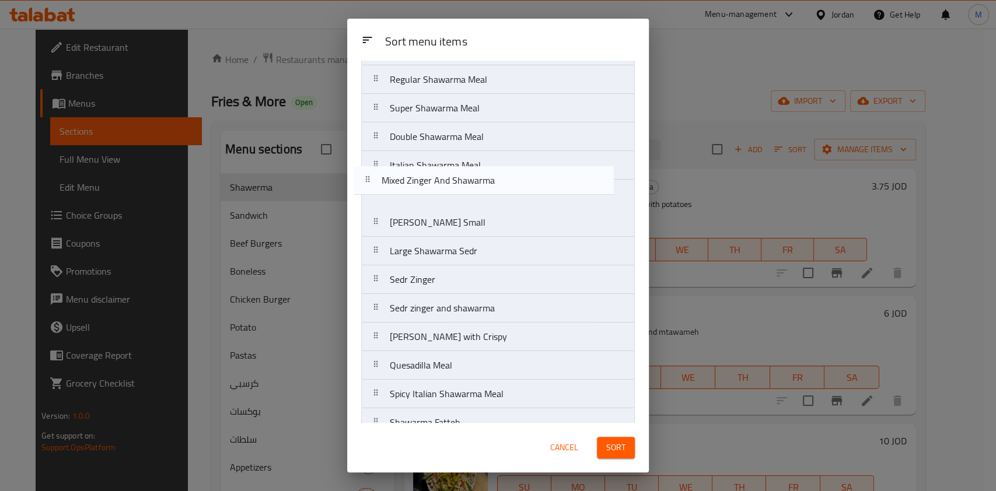
scroll to position [57, 0]
drag, startPoint x: 495, startPoint y: 217, endPoint x: 492, endPoint y: 193, distance: 24.1
click at [492, 193] on nav "Shawarma Sandwich Regular Shawarma Meal Super Shawarma Meal Double Shawarma Mea…" at bounding box center [498, 266] width 274 height 459
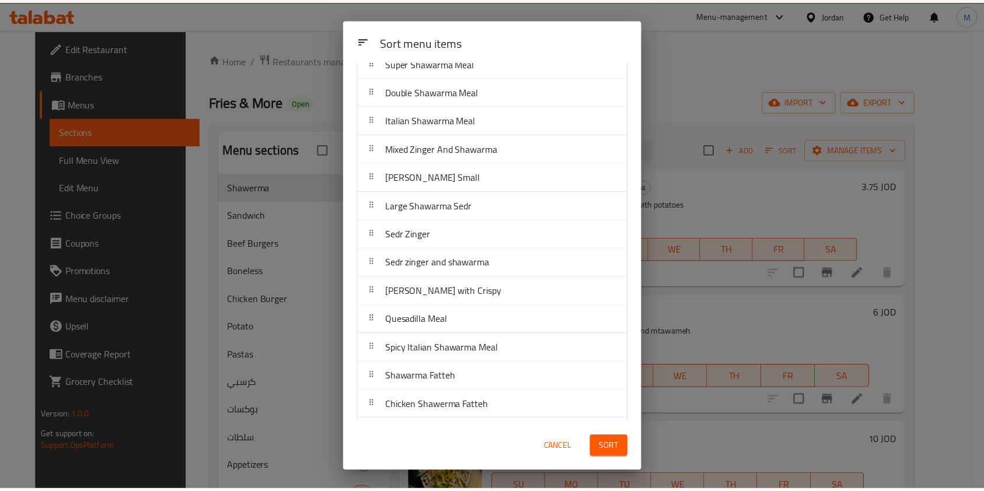
scroll to position [133, 0]
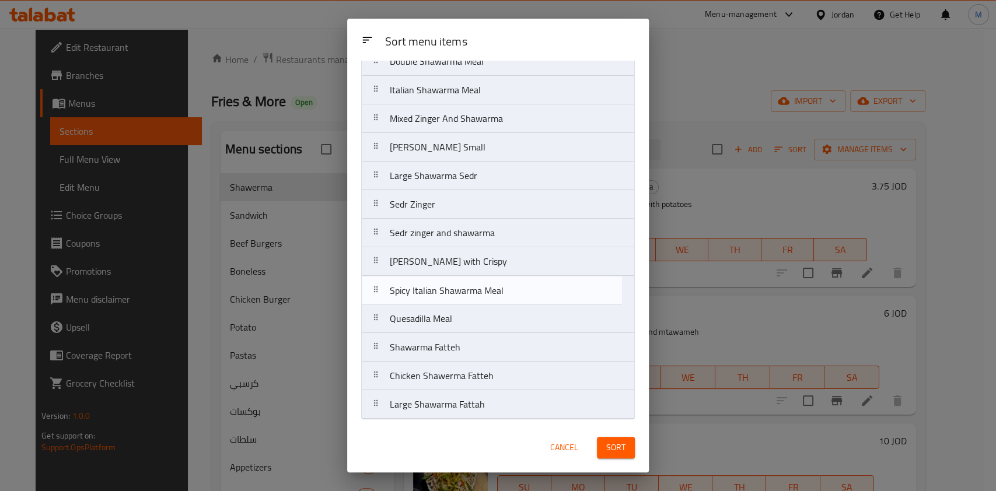
drag, startPoint x: 524, startPoint y: 326, endPoint x: 524, endPoint y: 296, distance: 29.8
click at [524, 296] on nav "Shawarma Sandwich Regular Shawarma Meal Super Shawarma Meal Double Shawarma Mea…" at bounding box center [498, 190] width 274 height 459
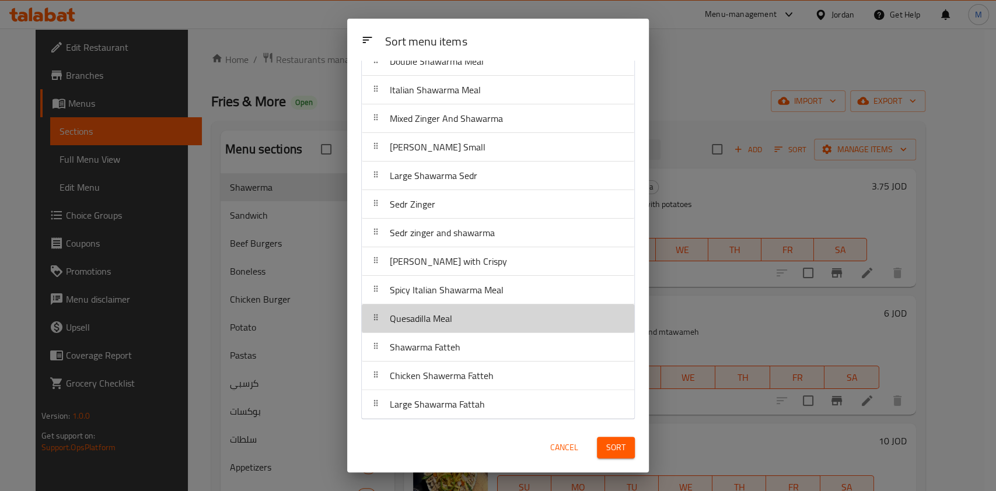
click at [513, 327] on div "Quesadilla Meal" at bounding box center [497, 319] width 263 height 28
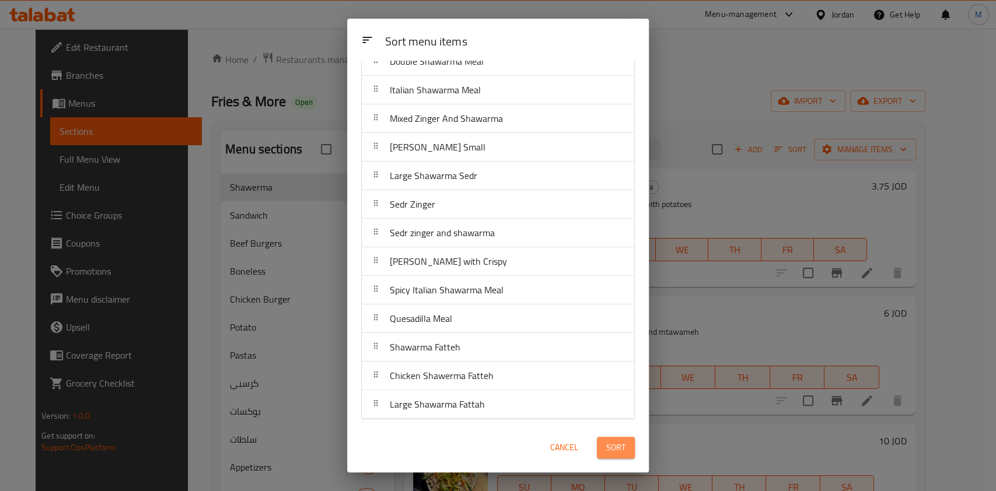
click at [603, 446] on button "Sort" at bounding box center [616, 448] width 38 height 22
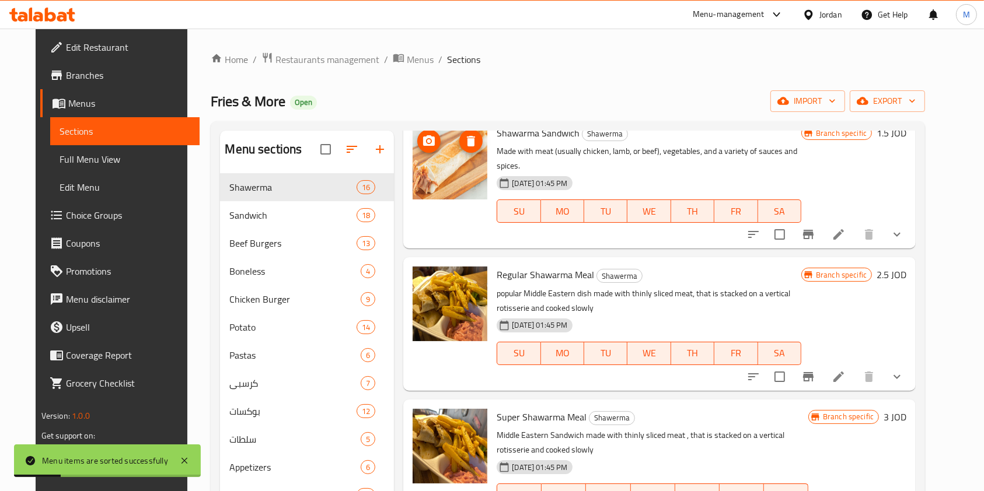
scroll to position [78, 0]
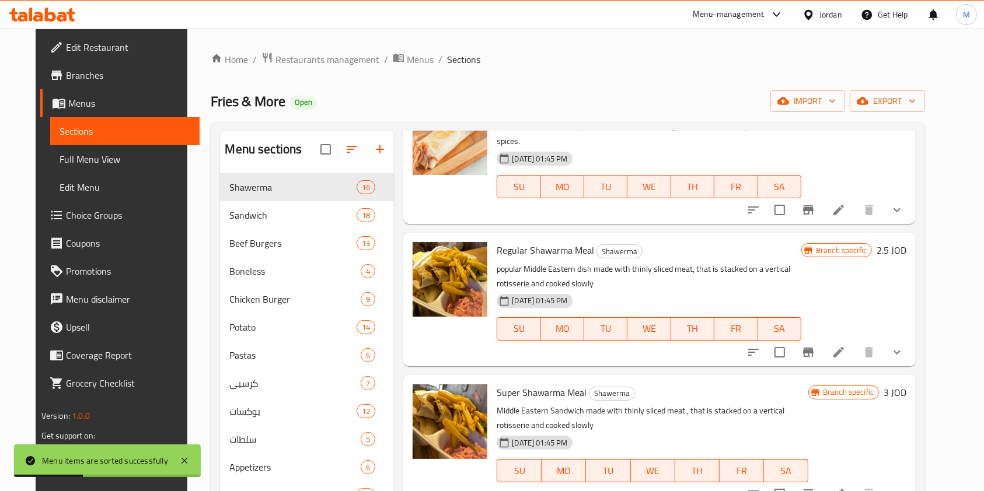
click at [906, 242] on h6 "2.5 JOD" at bounding box center [891, 250] width 30 height 16
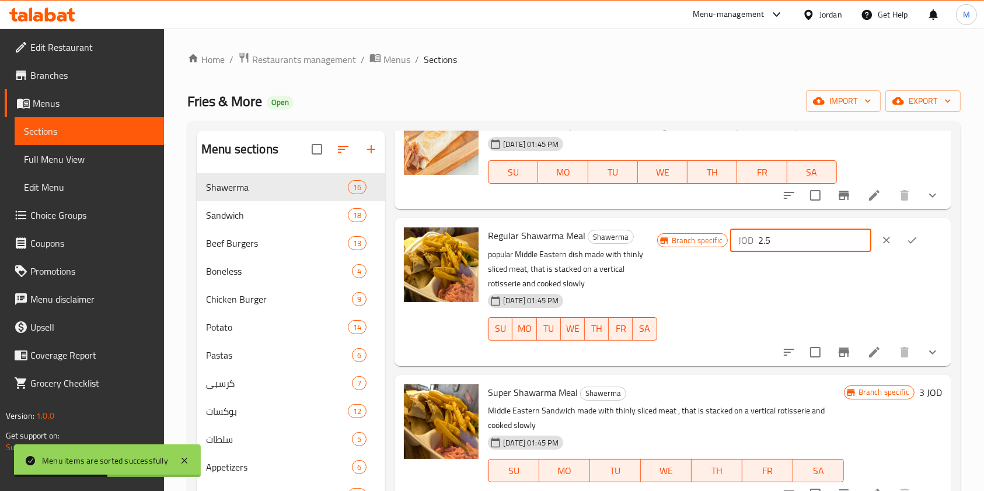
drag, startPoint x: 792, startPoint y: 239, endPoint x: 755, endPoint y: 248, distance: 37.9
click at [756, 247] on div "JOD 2.5 ​" at bounding box center [800, 240] width 141 height 23
type input "3"
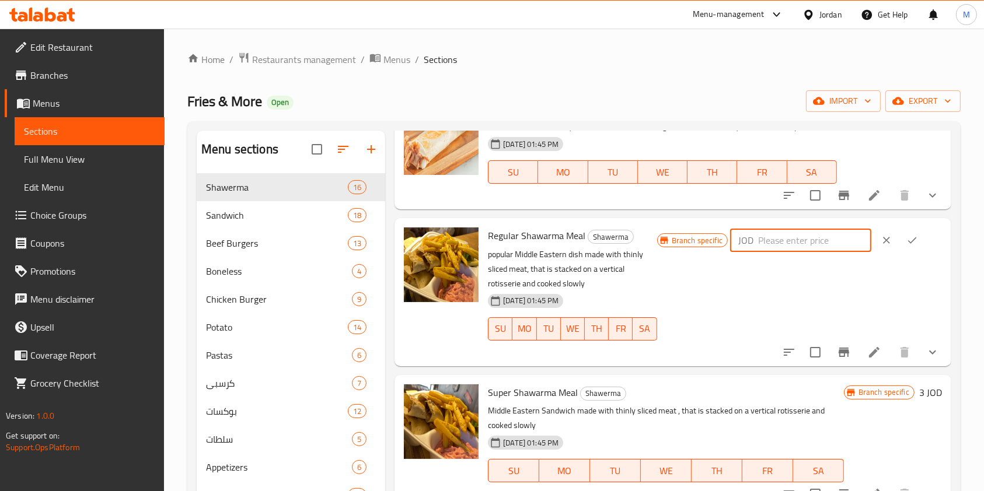
click at [691, 373] on div "Menu items Add Sort Manage items Shawarma Sandwich Shawerma Made with meat (usu…" at bounding box center [668, 476] width 566 height 691
click at [891, 241] on button "clear" at bounding box center [886, 241] width 26 height 26
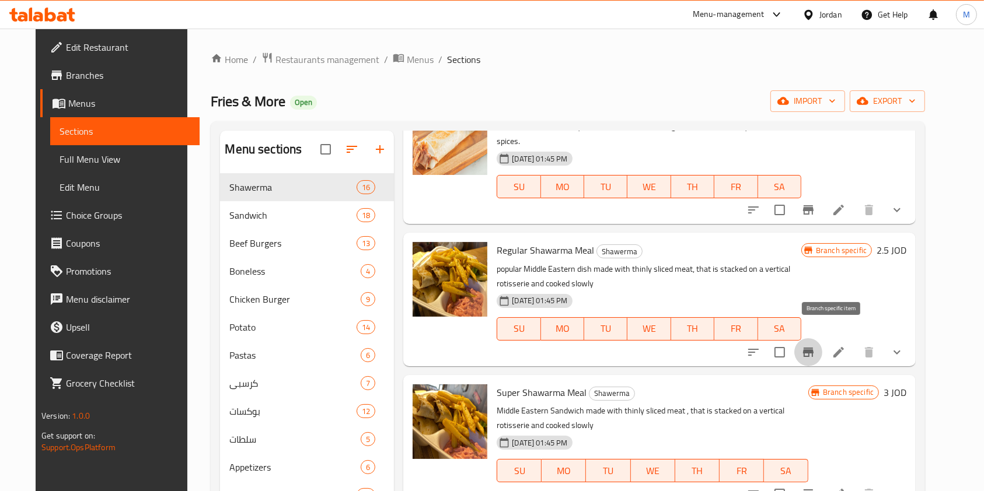
click at [815, 345] on icon "Branch-specific-item" at bounding box center [808, 352] width 14 height 14
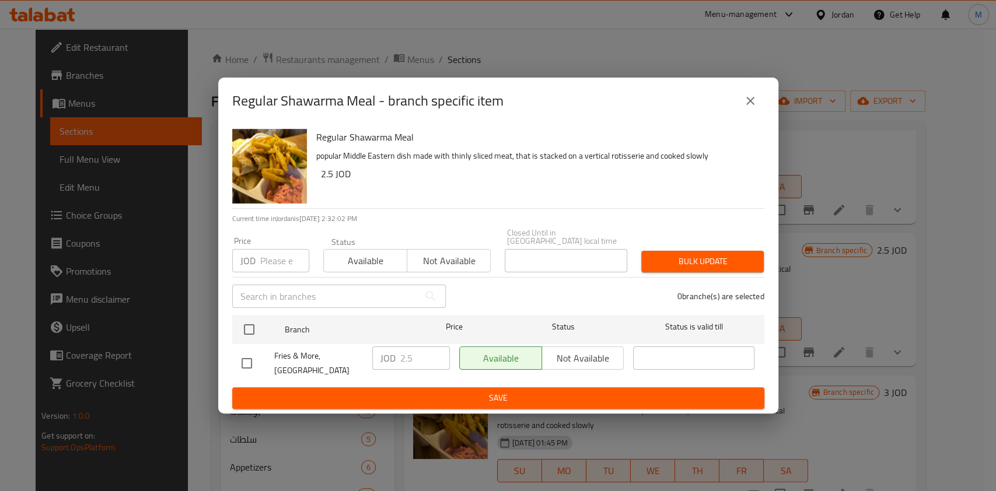
click at [243, 359] on input "checkbox" at bounding box center [247, 363] width 25 height 25
checkbox input "true"
drag, startPoint x: 414, startPoint y: 352, endPoint x: 398, endPoint y: 355, distance: 16.0
click at [398, 355] on div "JOD 2.5 ​" at bounding box center [411, 358] width 78 height 23
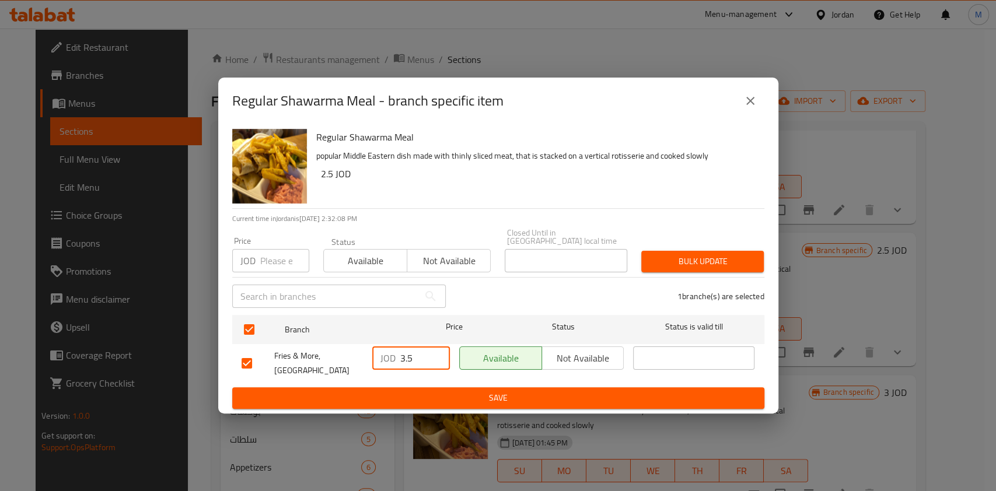
type input "3.5"
click at [695, 397] on span "Save" at bounding box center [498, 398] width 513 height 15
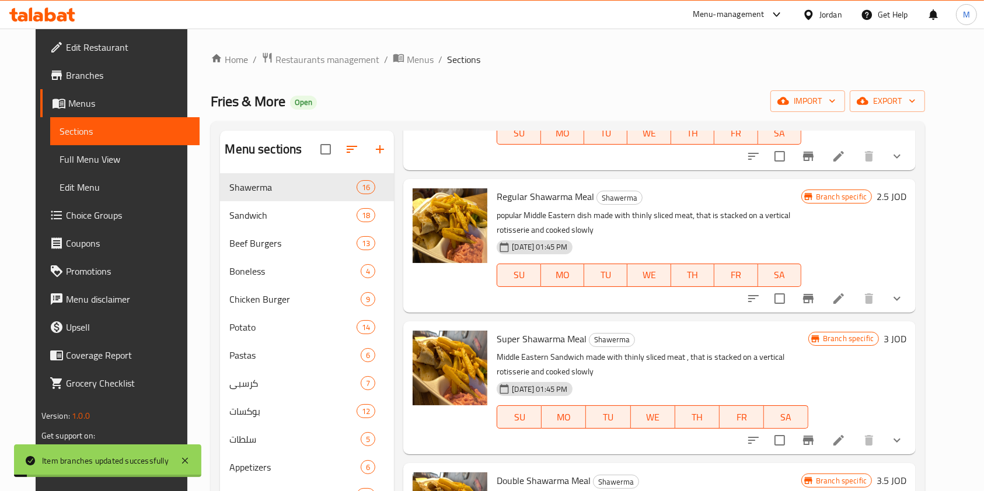
scroll to position [155, 0]
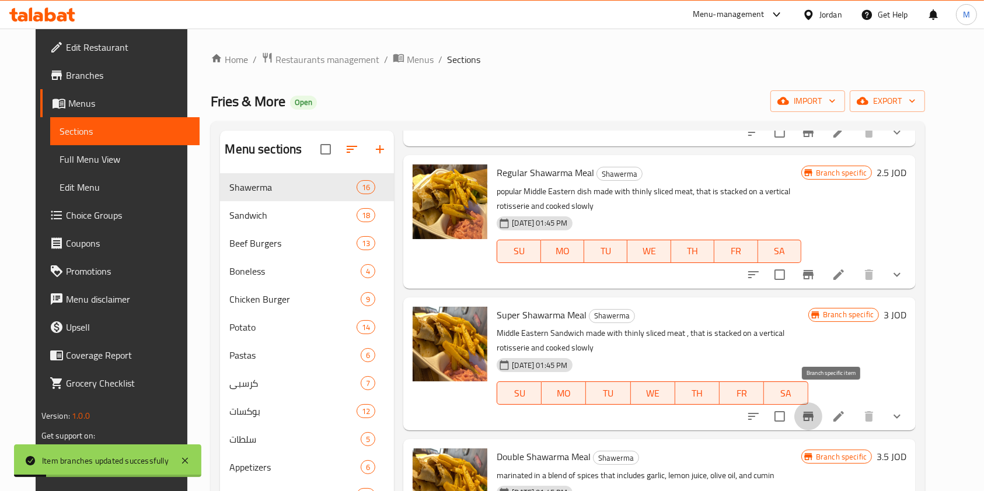
click at [822, 403] on button "Branch-specific-item" at bounding box center [808, 417] width 28 height 28
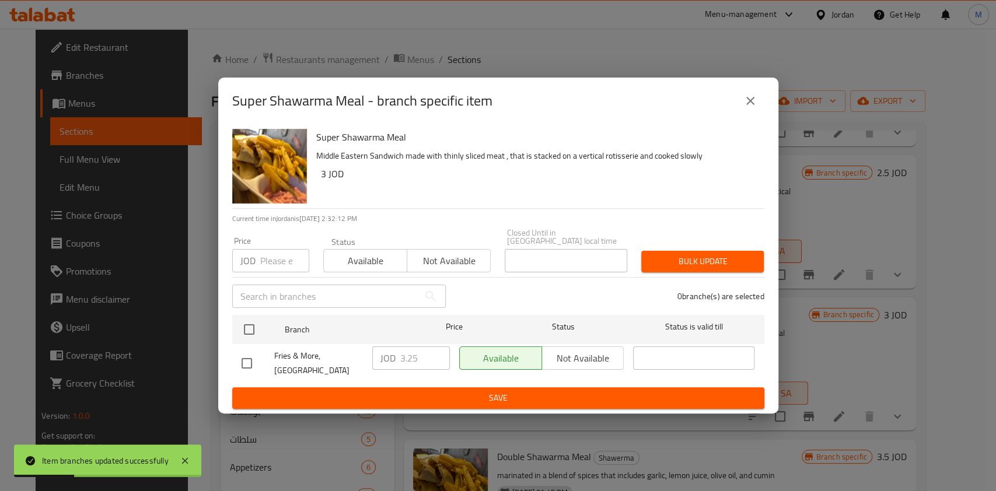
click at [249, 362] on input "checkbox" at bounding box center [247, 363] width 25 height 25
checkbox input "true"
click at [388, 356] on div "JOD 3.25 ​" at bounding box center [411, 358] width 78 height 23
type input "4"
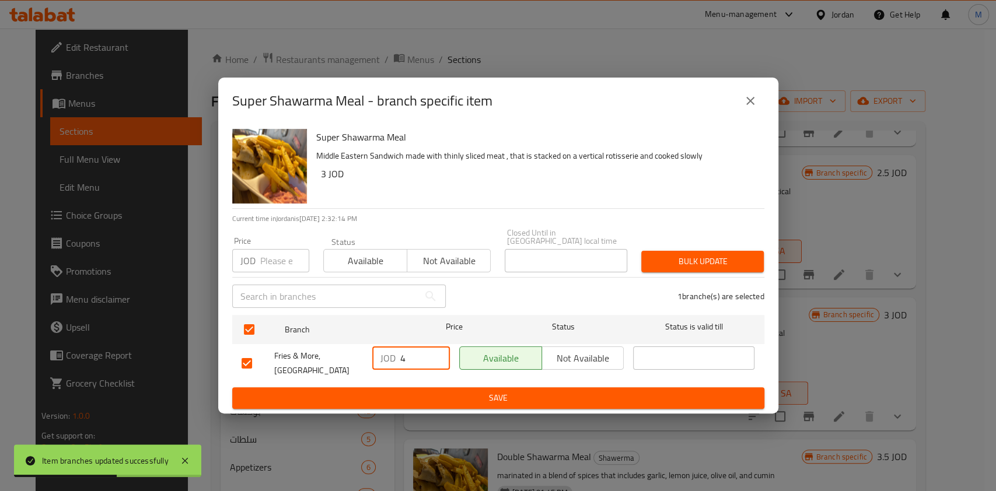
click at [487, 397] on span "Save" at bounding box center [498, 398] width 513 height 15
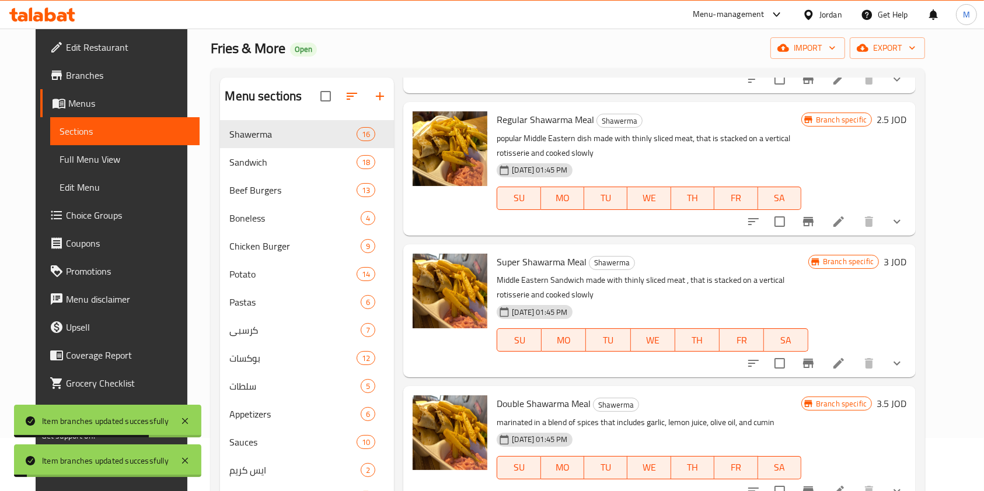
scroll to position [78, 0]
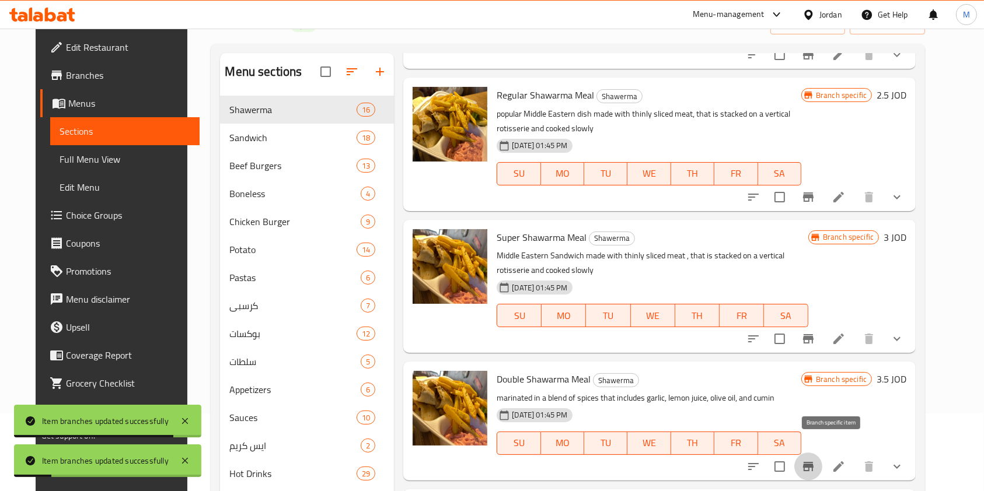
click at [813, 462] on icon "Branch-specific-item" at bounding box center [808, 466] width 11 height 9
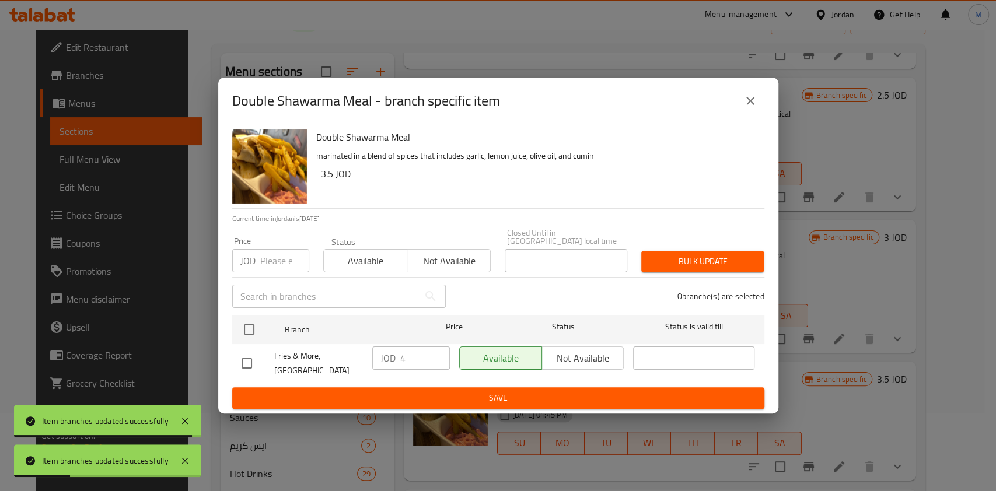
click at [249, 363] on input "checkbox" at bounding box center [247, 363] width 25 height 25
checkbox input "true"
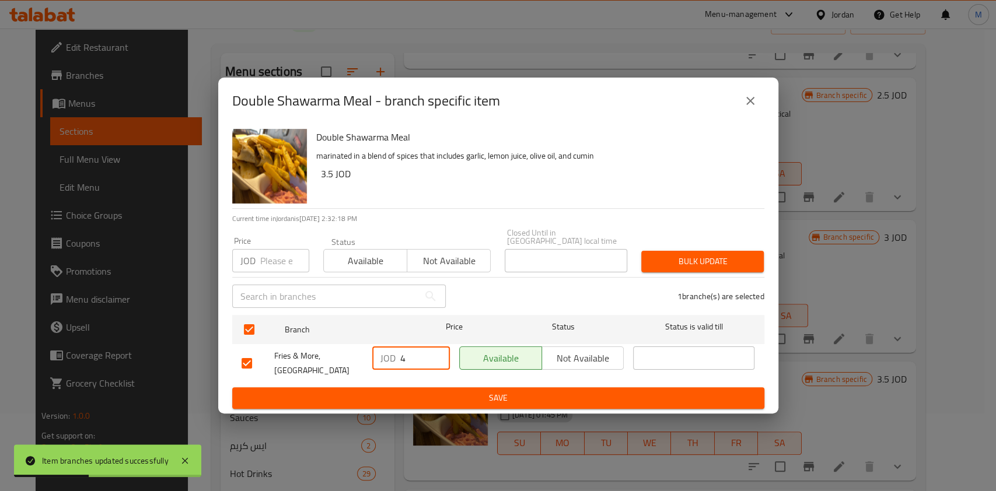
drag, startPoint x: 397, startPoint y: 361, endPoint x: 343, endPoint y: 362, distance: 53.7
click at [343, 362] on div "Fries & More, Al Balqa Applied University JOD 4 ​ Available Not available ​" at bounding box center [498, 363] width 523 height 43
type input "5.5"
click at [466, 393] on span "Save" at bounding box center [498, 398] width 513 height 15
